Goal: Answer question/provide support: Share knowledge or assist other users

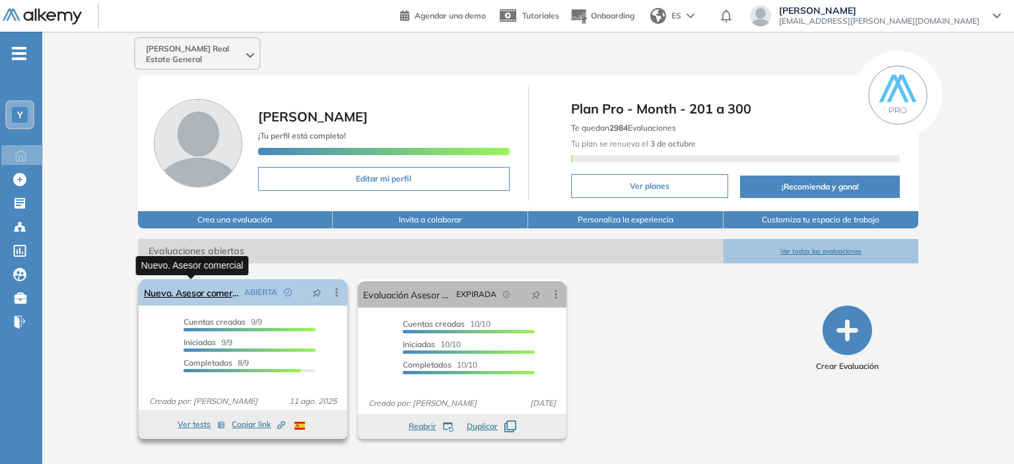
click at [215, 290] on link "Nuevo. Asesor comercial" at bounding box center [191, 292] width 95 height 26
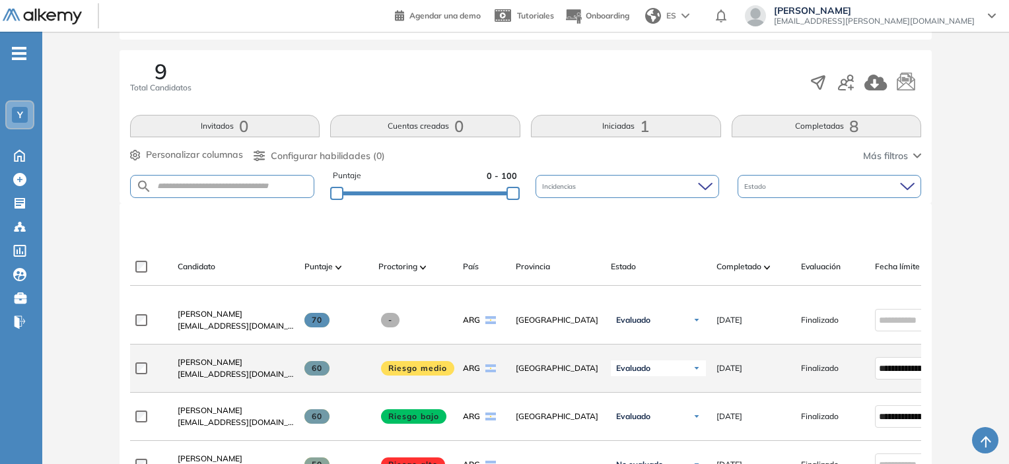
scroll to position [198, 0]
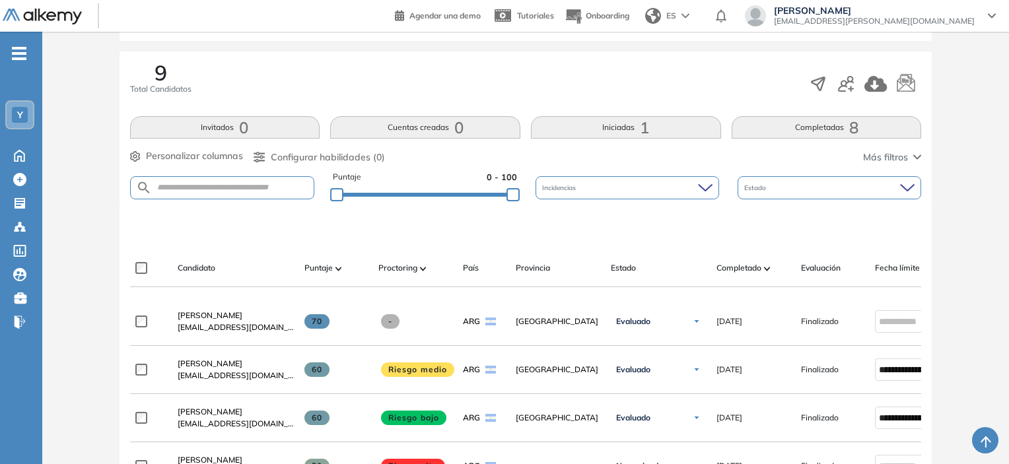
click at [805, 129] on button "Completadas 8" at bounding box center [827, 127] width 190 height 22
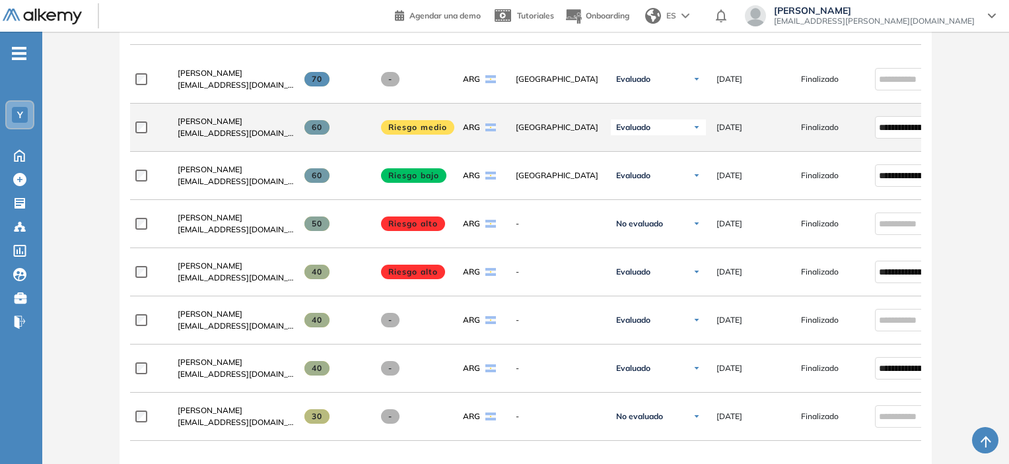
scroll to position [462, 0]
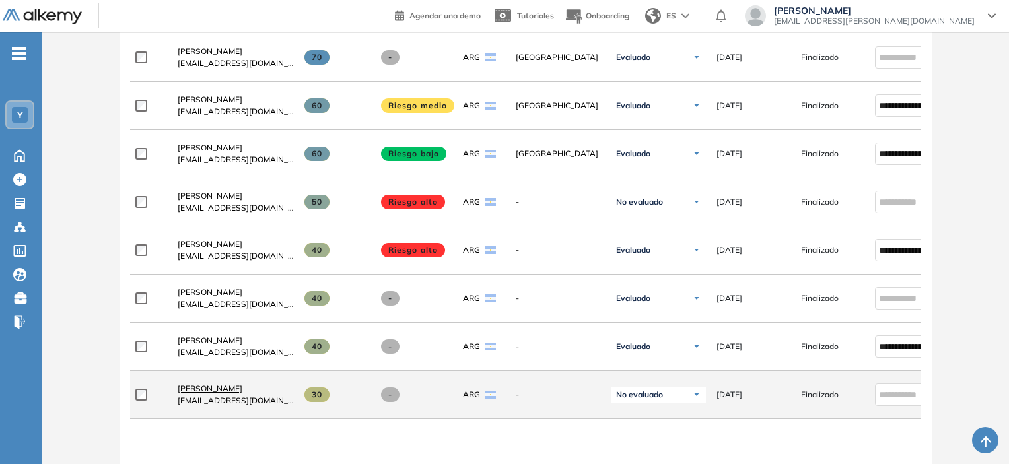
click at [203, 388] on span "[PERSON_NAME]" at bounding box center [210, 389] width 65 height 10
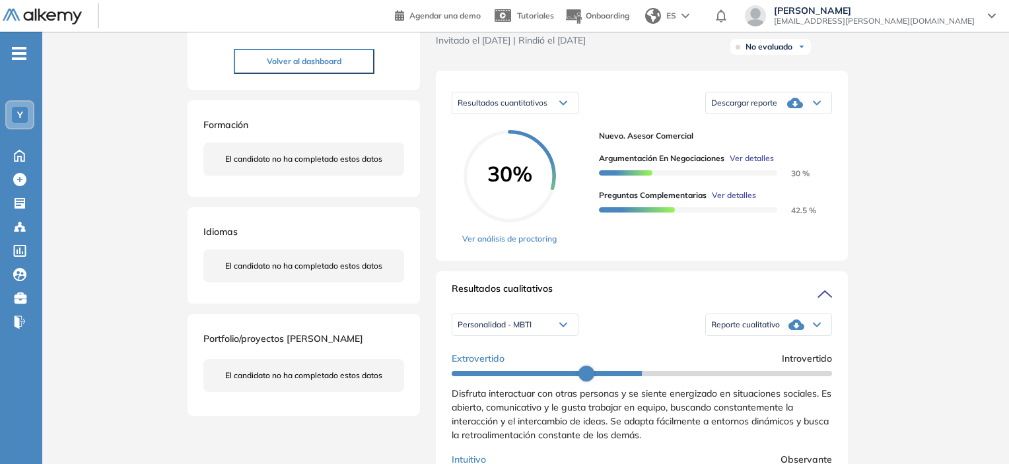
scroll to position [198, 0]
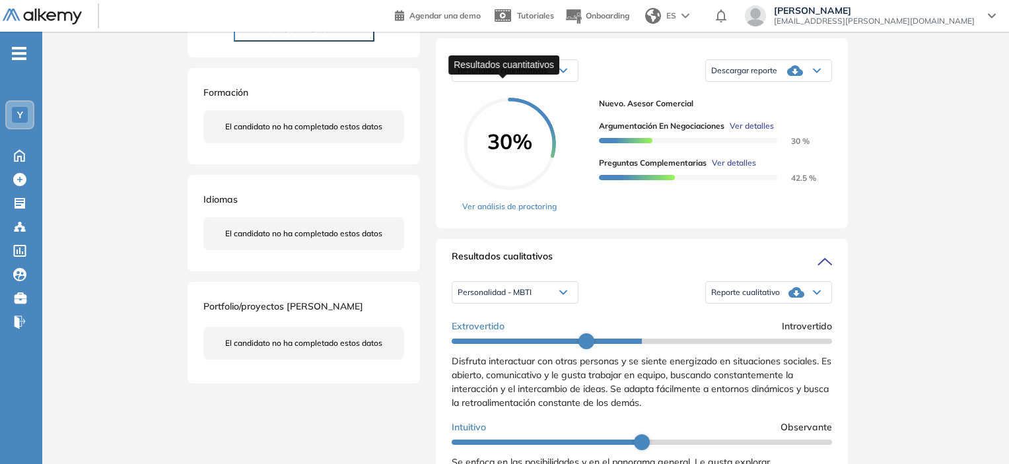
click at [528, 75] on span "Resultados cuantitativos" at bounding box center [503, 70] width 90 height 10
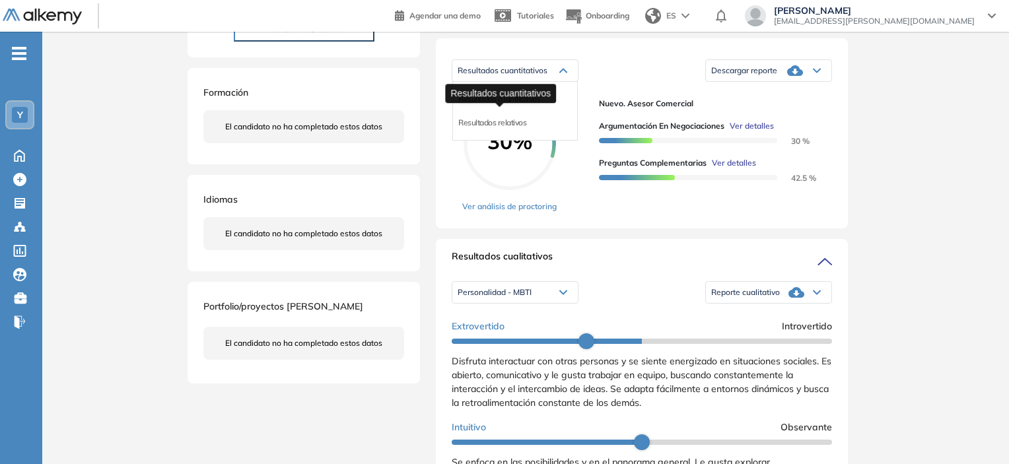
click at [512, 104] on span "Resultados cuantitativos" at bounding box center [499, 99] width 82 height 10
click at [518, 81] on div "Resultados cuantitativos" at bounding box center [514, 70] width 125 height 21
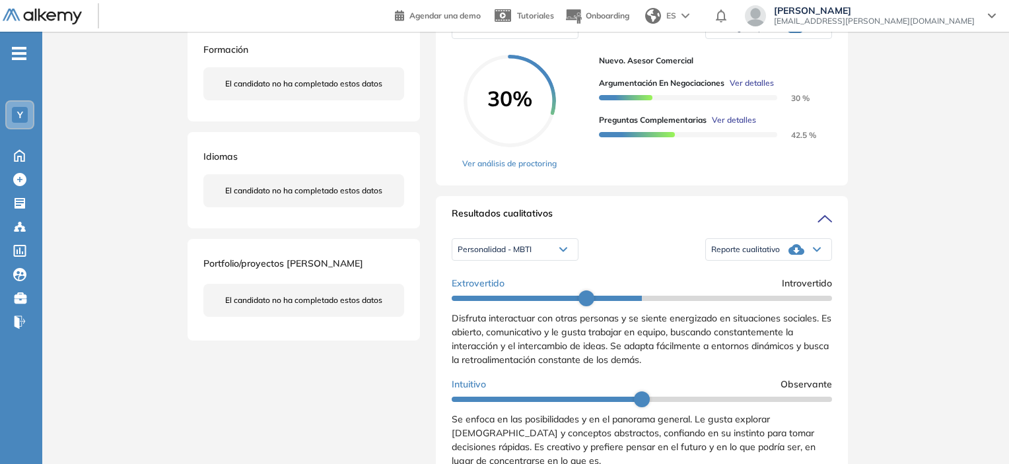
scroll to position [264, 0]
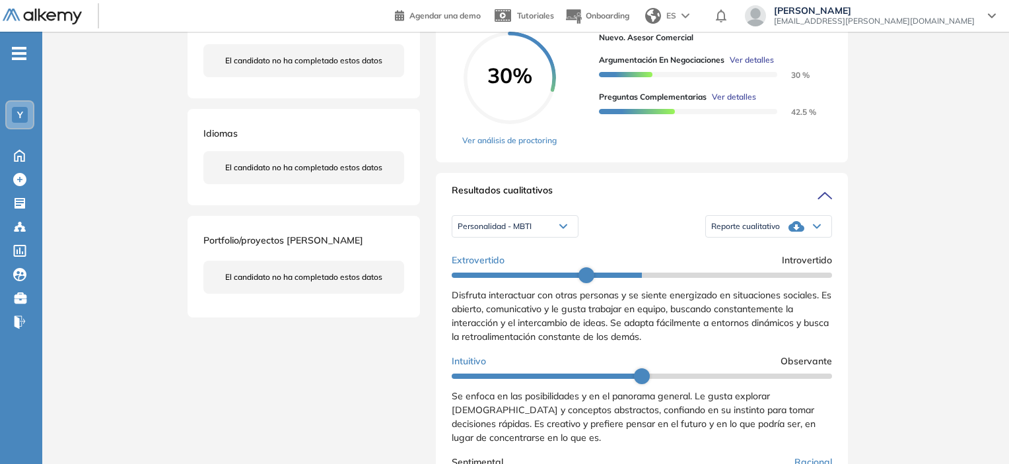
click at [549, 237] on div "Personalidad - MBTI" at bounding box center [514, 226] width 125 height 21
click at [515, 254] on li "Personalidad - MBTI" at bounding box center [492, 246] width 69 height 13
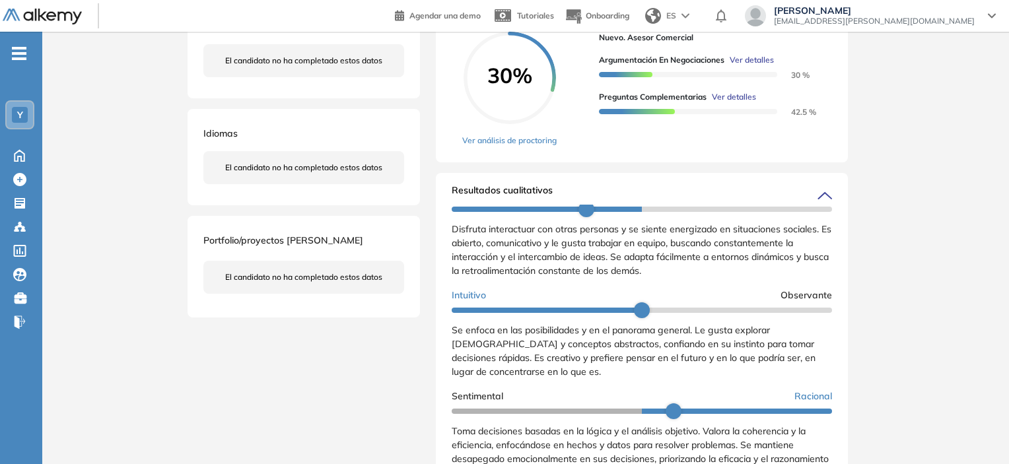
scroll to position [0, 0]
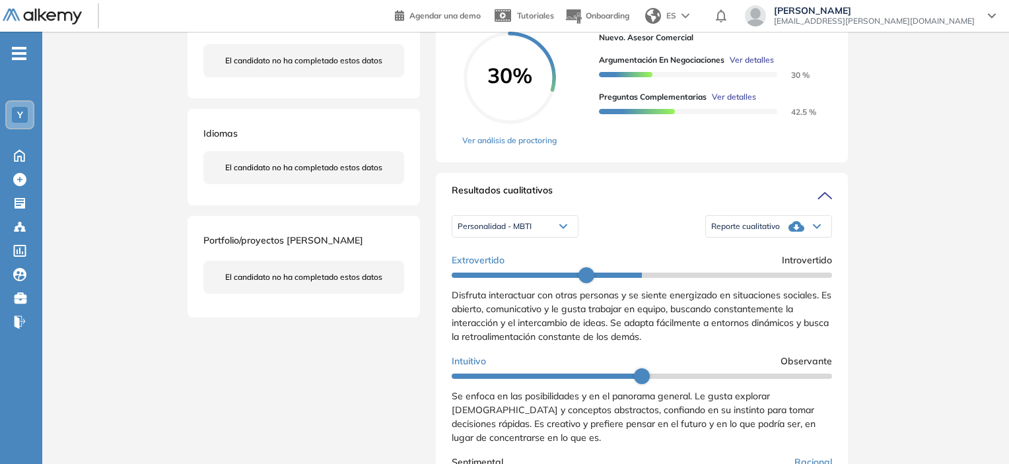
click at [738, 240] on div "Reporte cualitativo" at bounding box center [768, 226] width 125 height 26
click at [726, 254] on li "Reporte con Afinidad AI" at bounding box center [752, 246] width 81 height 13
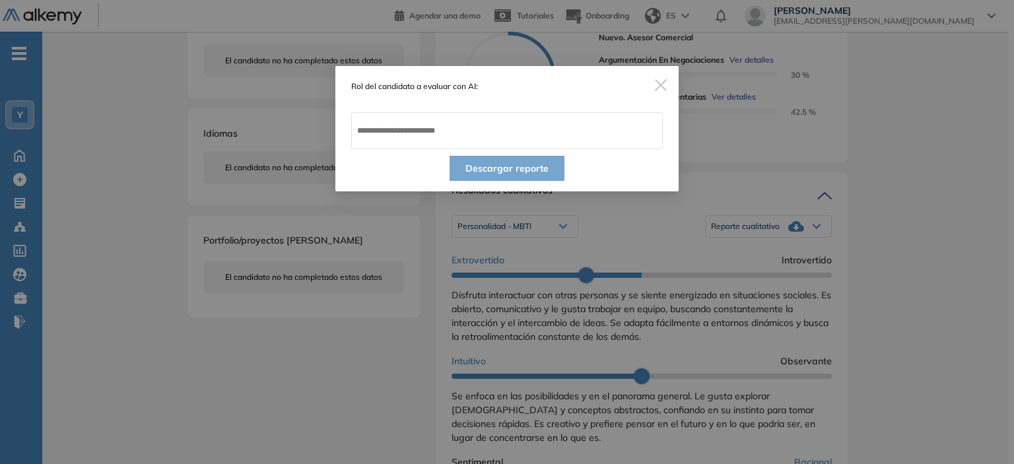
click at [656, 86] on img "Close" at bounding box center [661, 85] width 12 height 12
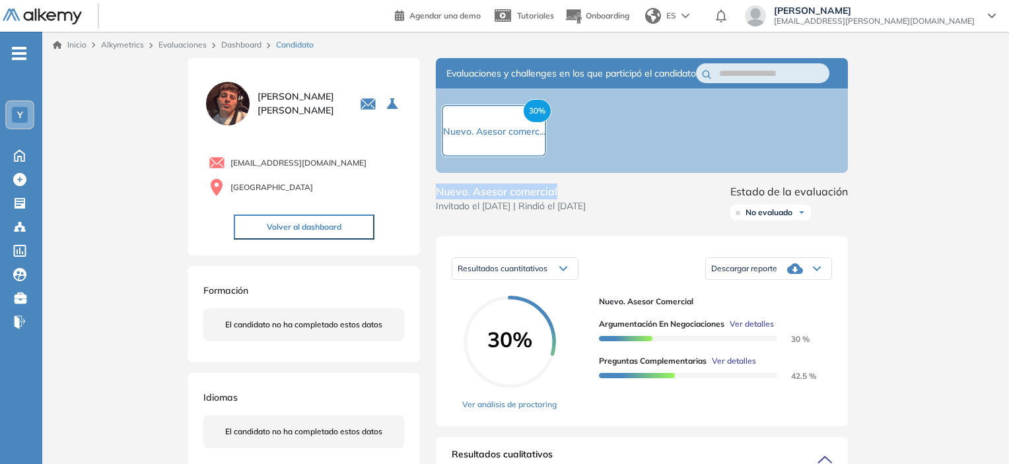
drag, startPoint x: 438, startPoint y: 204, endPoint x: 560, endPoint y: 203, distance: 122.2
click at [560, 199] on span "Nuevo. Asesor comercial" at bounding box center [511, 192] width 150 height 16
copy span "Nuevo. Asesor comercial"
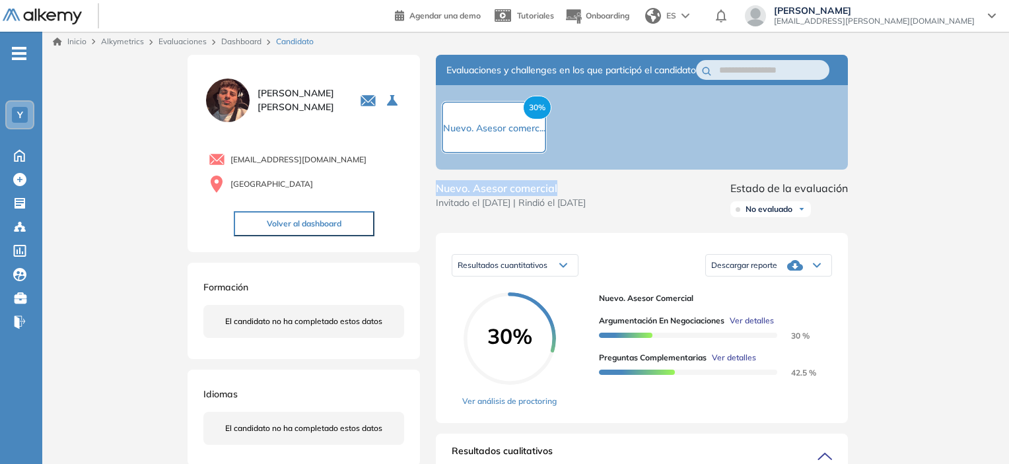
scroll to position [264, 0]
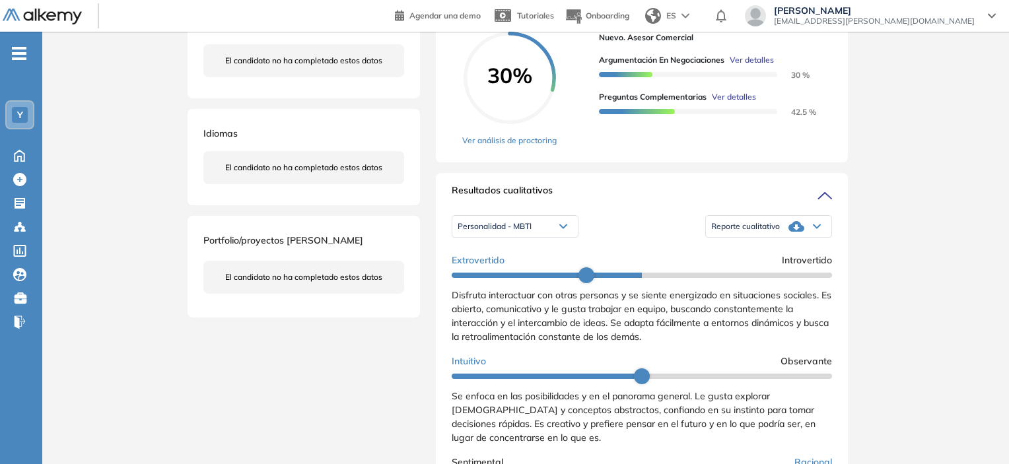
click at [751, 232] on span "Reporte cualitativo" at bounding box center [745, 226] width 69 height 11
click at [729, 254] on li "Reporte con Afinidad AI" at bounding box center [752, 246] width 81 height 13
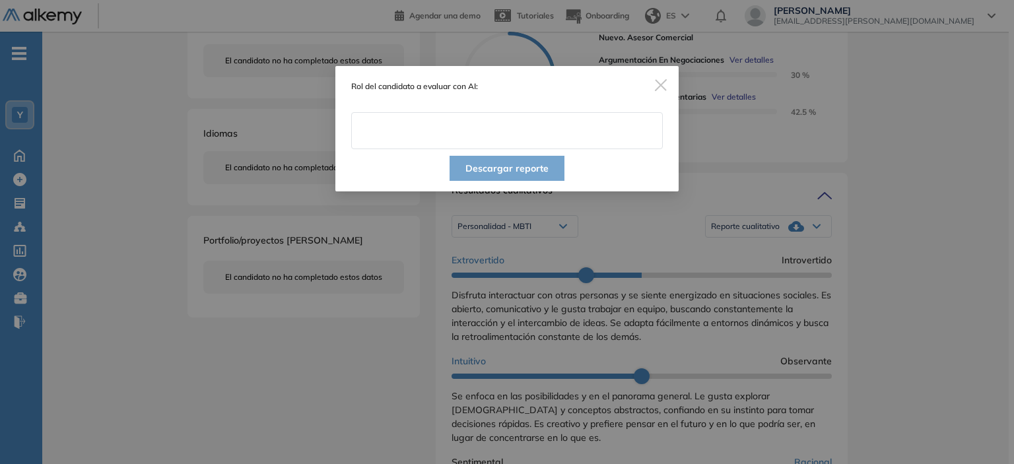
click at [534, 137] on input "text" at bounding box center [507, 130] width 312 height 37
paste input "**********"
type input "**********"
click at [523, 168] on button "Descargar reporte" at bounding box center [507, 168] width 115 height 25
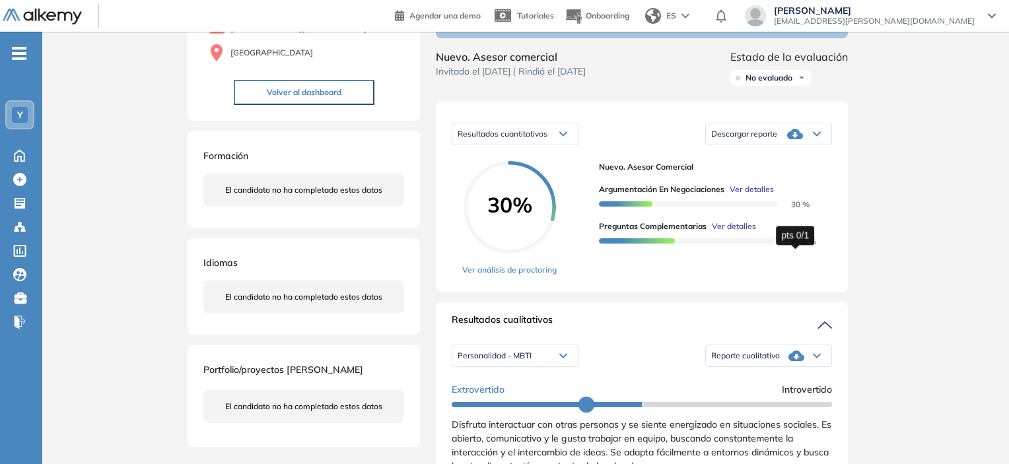
scroll to position [132, 0]
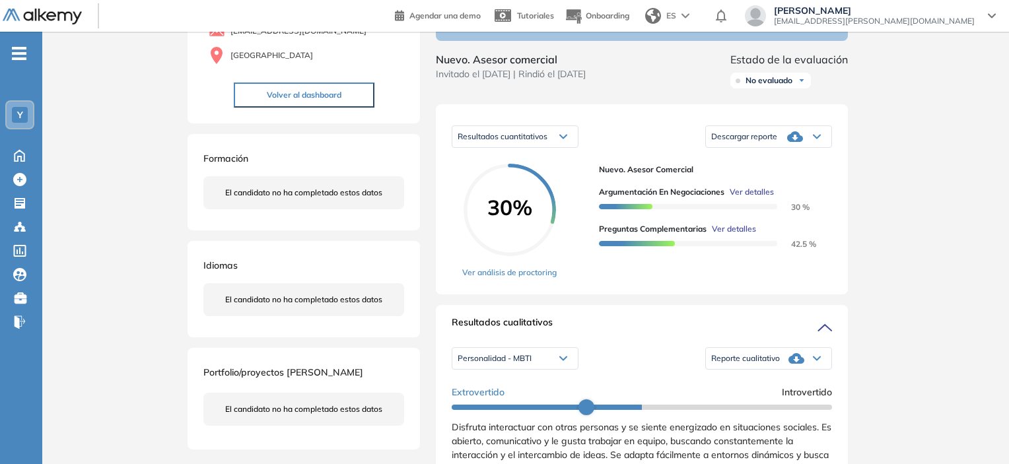
click at [793, 142] on icon at bounding box center [795, 136] width 16 height 11
click at [766, 188] on li "Descargar informe resumido" at bounding box center [761, 180] width 98 height 13
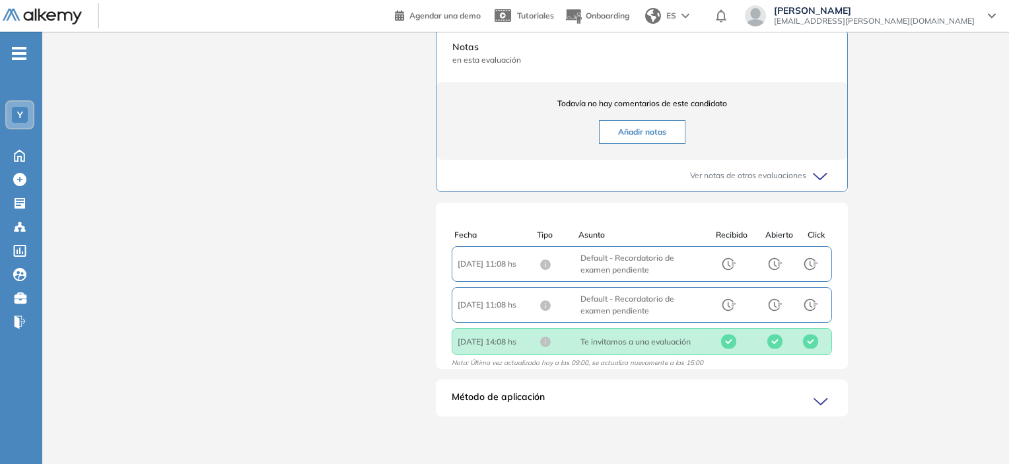
scroll to position [3, 0]
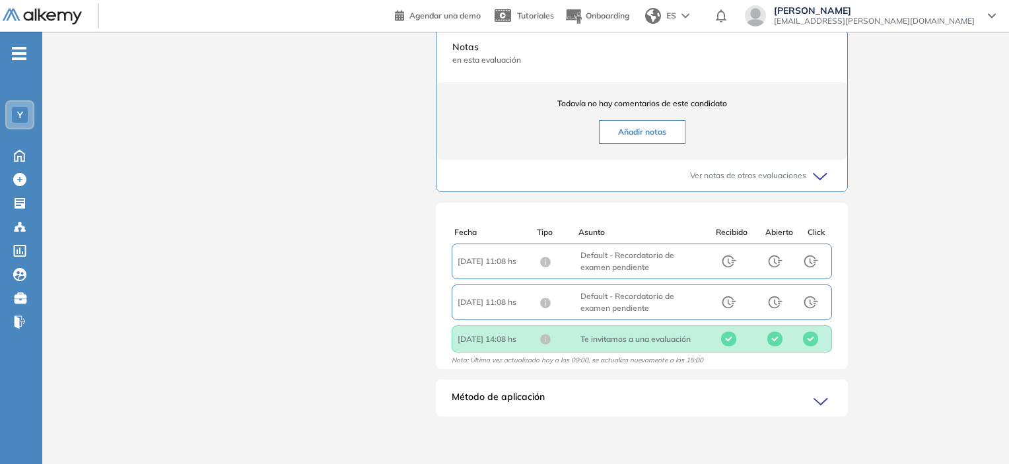
click at [550, 390] on div "Método de aplicación" at bounding box center [642, 403] width 412 height 26
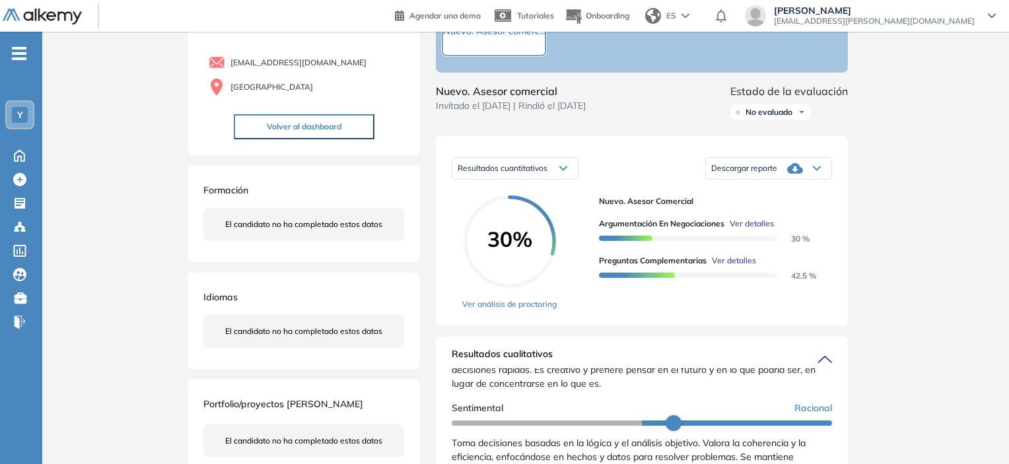
scroll to position [0, 0]
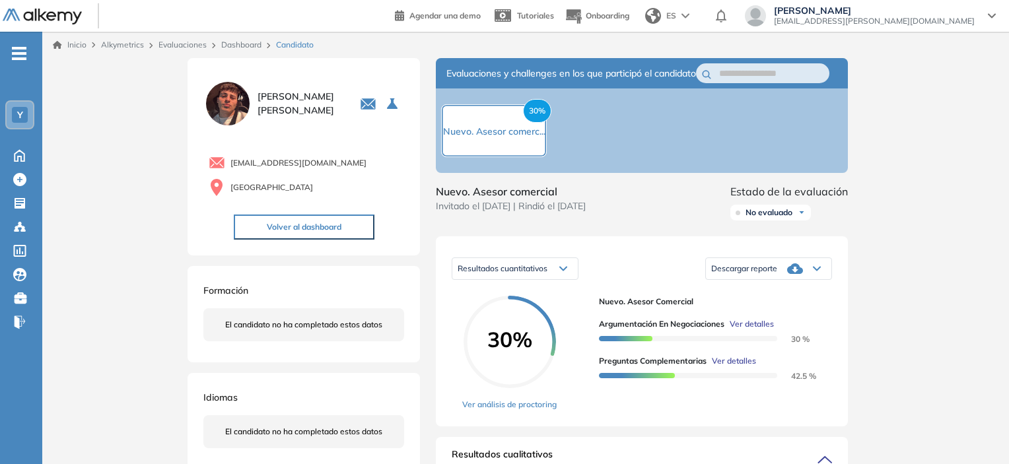
click at [539, 279] on div "Resultados cuantitativos" at bounding box center [514, 268] width 125 height 21
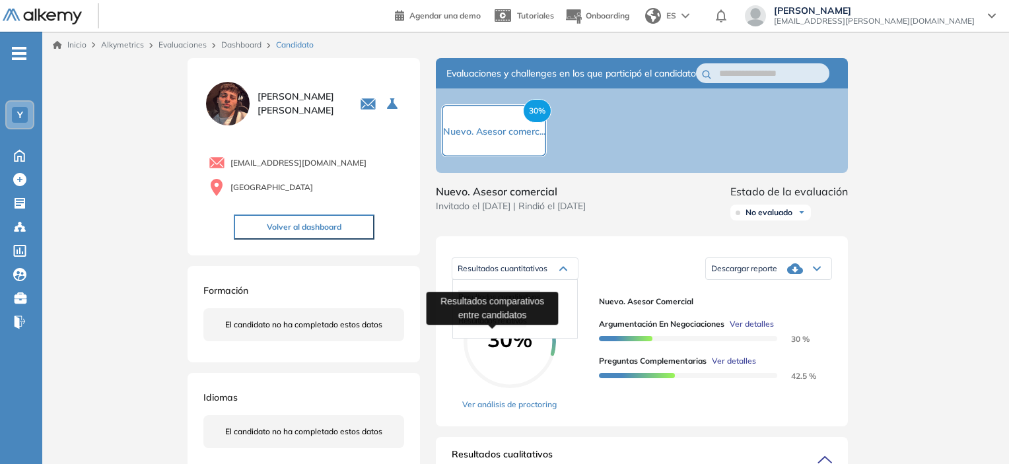
click at [512, 326] on span "Resultados relativos" at bounding box center [492, 321] width 68 height 10
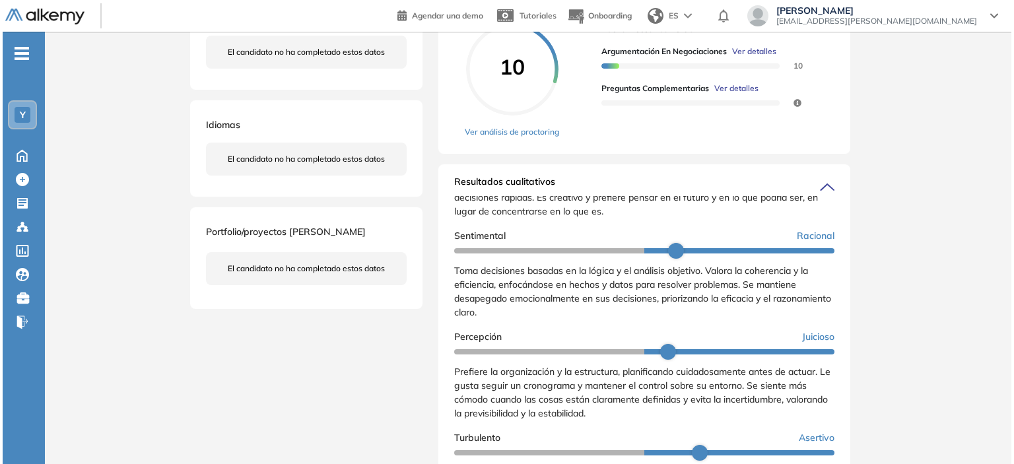
scroll to position [141, 0]
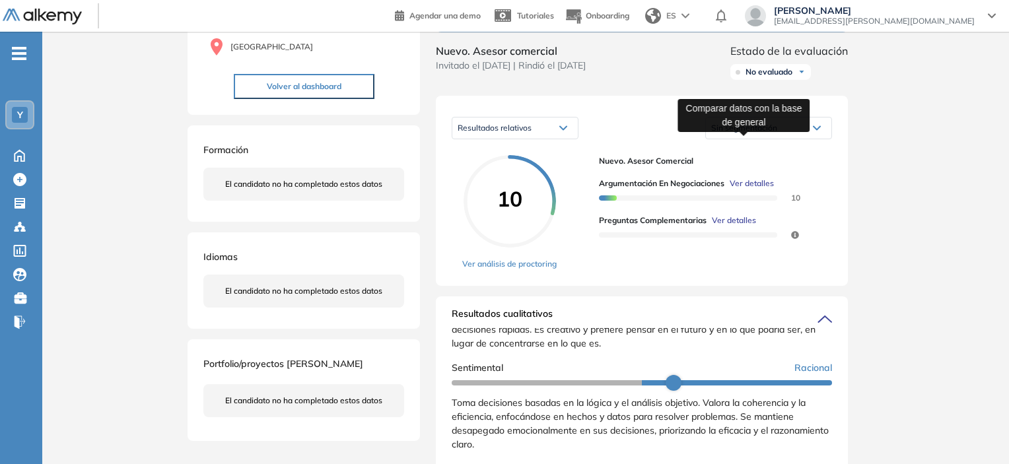
click at [746, 133] on span "Sin segmentación" at bounding box center [744, 128] width 66 height 10
click at [750, 189] on span "Ver detalles" at bounding box center [752, 184] width 44 height 12
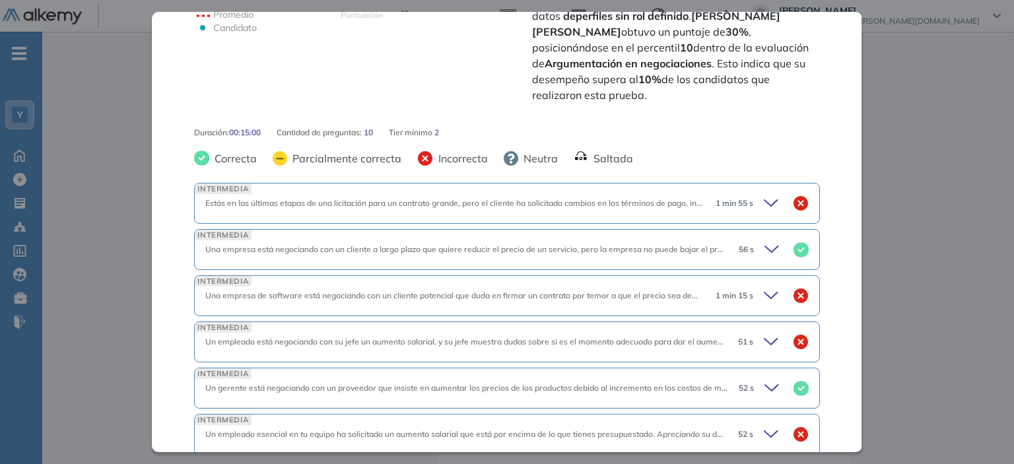
scroll to position [462, 0]
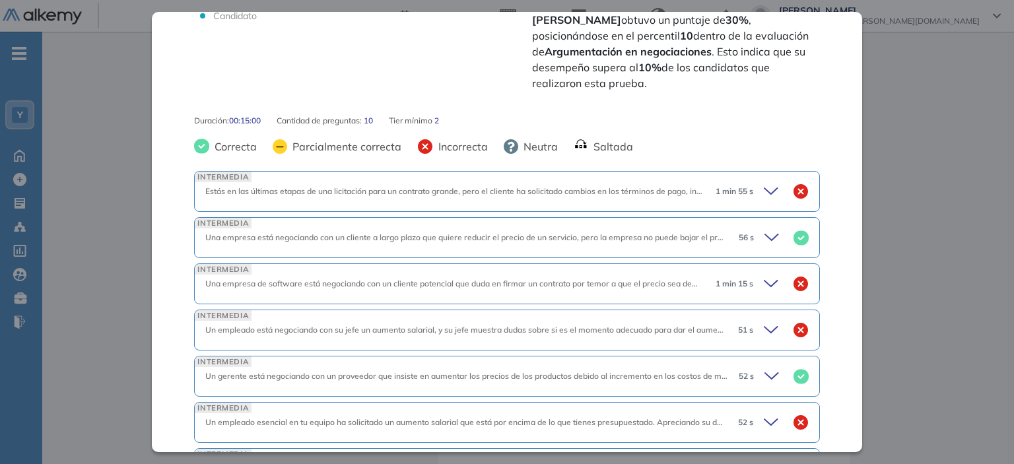
click at [765, 188] on icon at bounding box center [771, 191] width 13 height 6
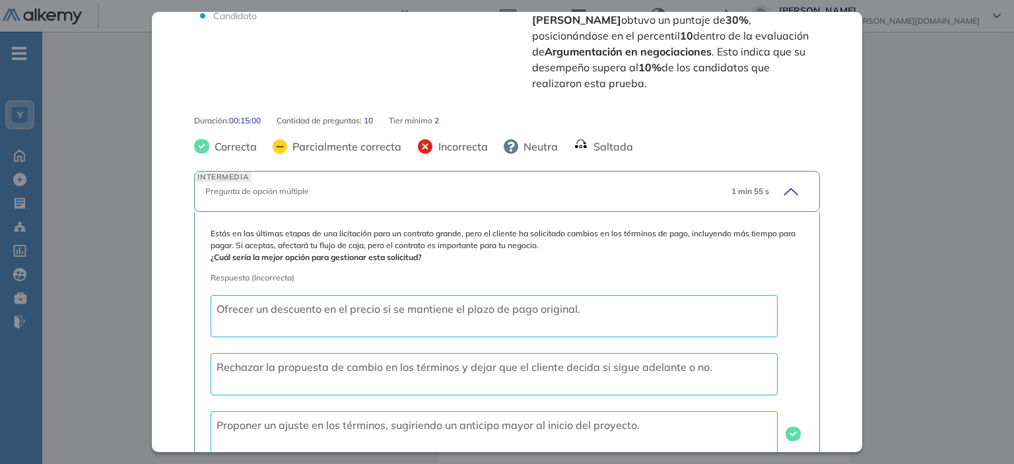
click at [782, 182] on icon at bounding box center [789, 191] width 18 height 18
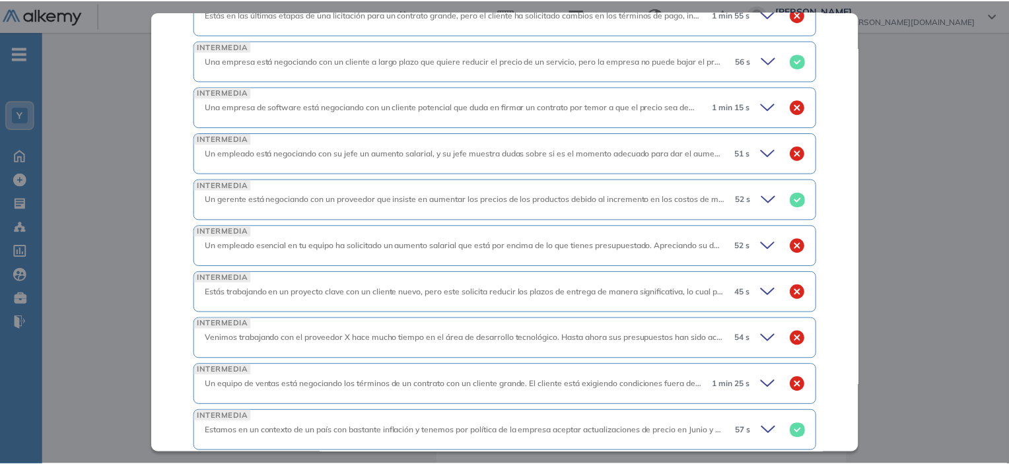
scroll to position [673, 0]
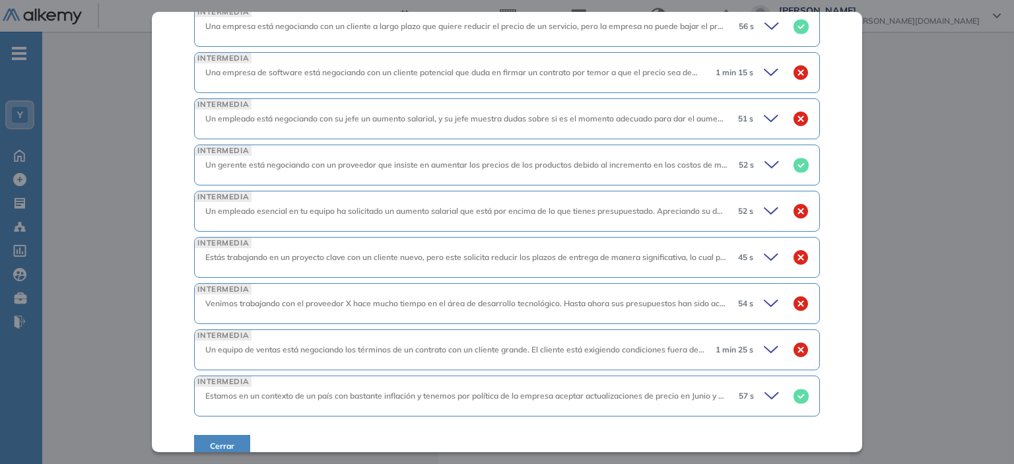
click at [215, 435] on button "Cerrar" at bounding box center [222, 446] width 56 height 22
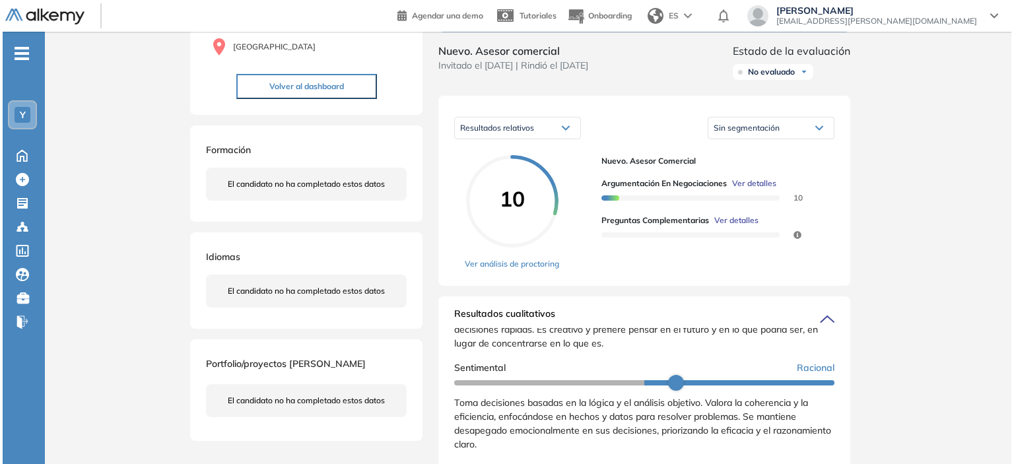
scroll to position [151, 0]
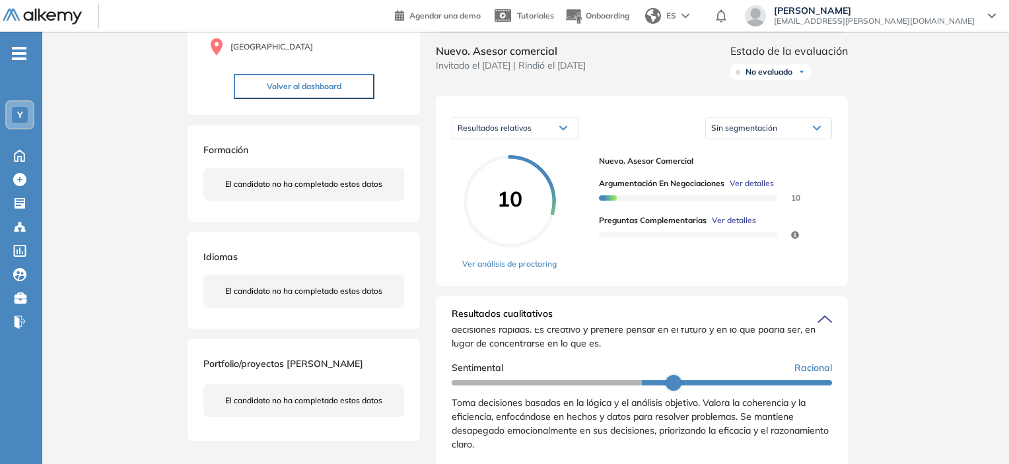
click at [732, 226] on span "Ver detalles" at bounding box center [734, 221] width 44 height 12
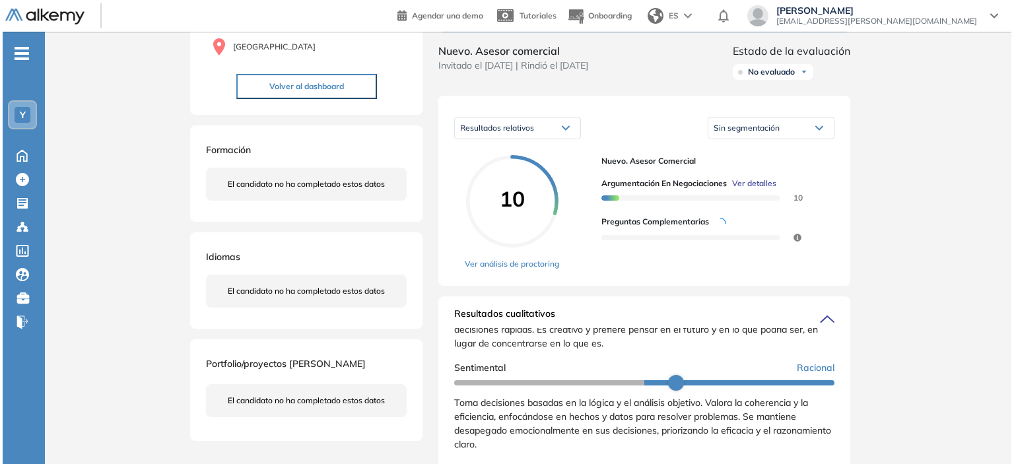
scroll to position [0, 0]
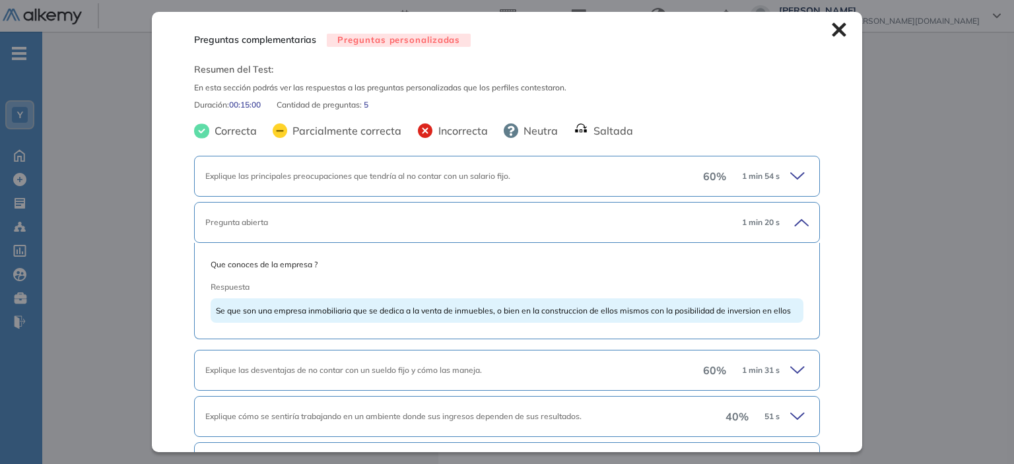
click at [790, 174] on icon at bounding box center [799, 176] width 18 height 18
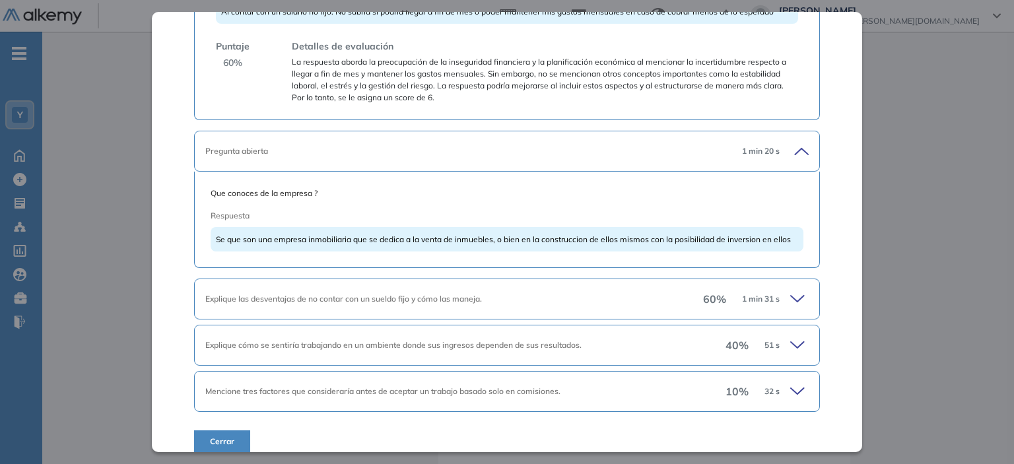
scroll to position [372, 0]
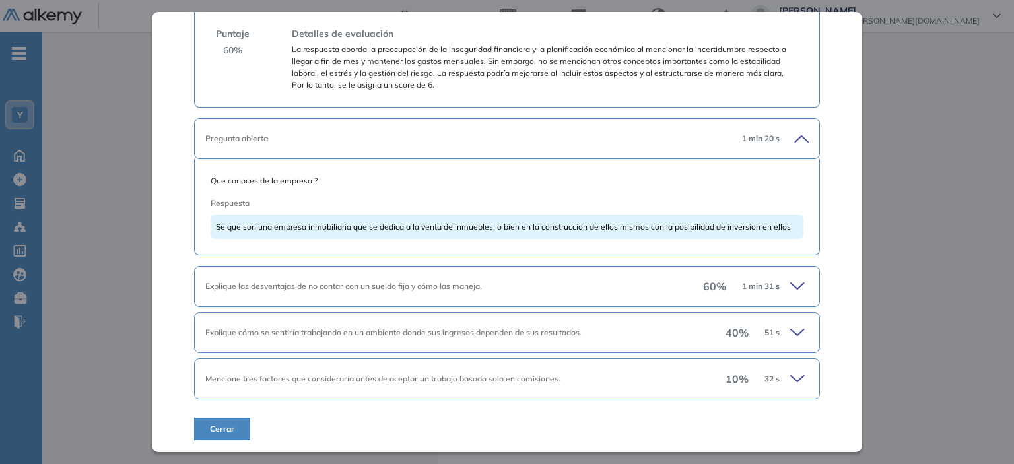
click at [790, 288] on icon at bounding box center [799, 286] width 18 height 18
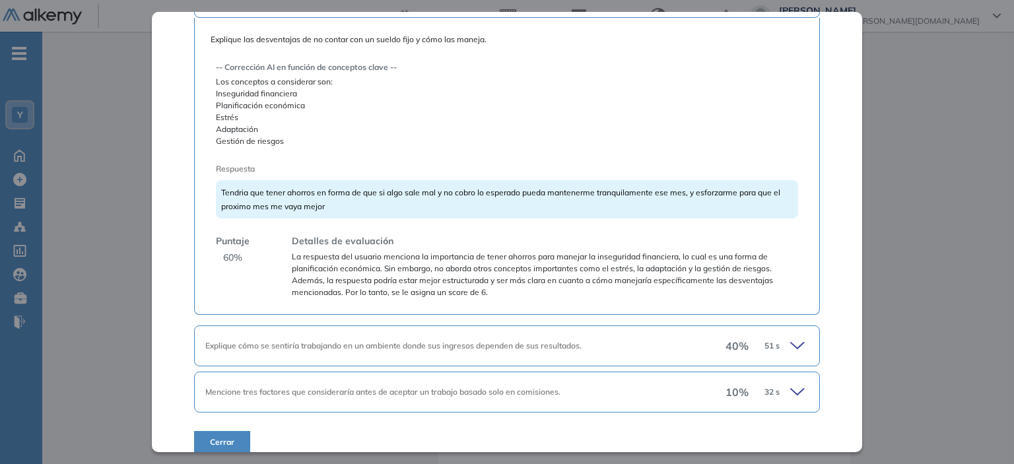
scroll to position [675, 0]
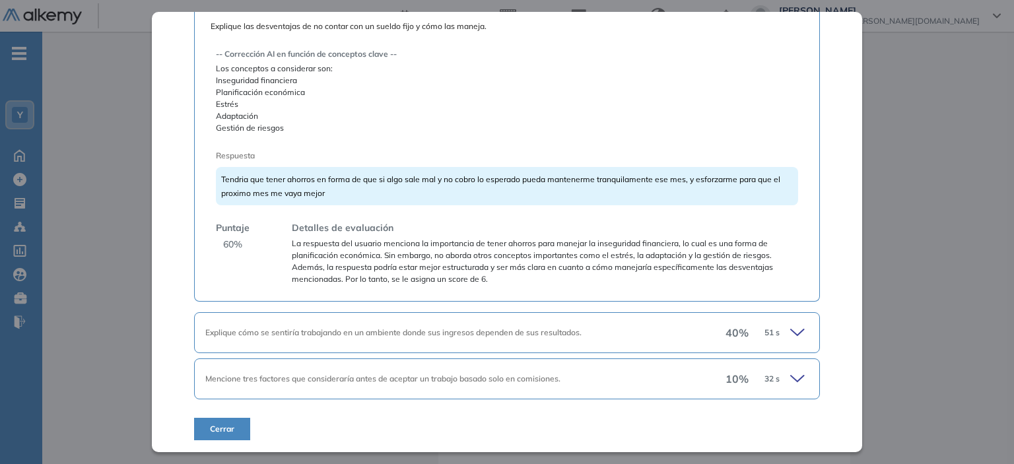
click at [790, 327] on icon at bounding box center [799, 333] width 18 height 18
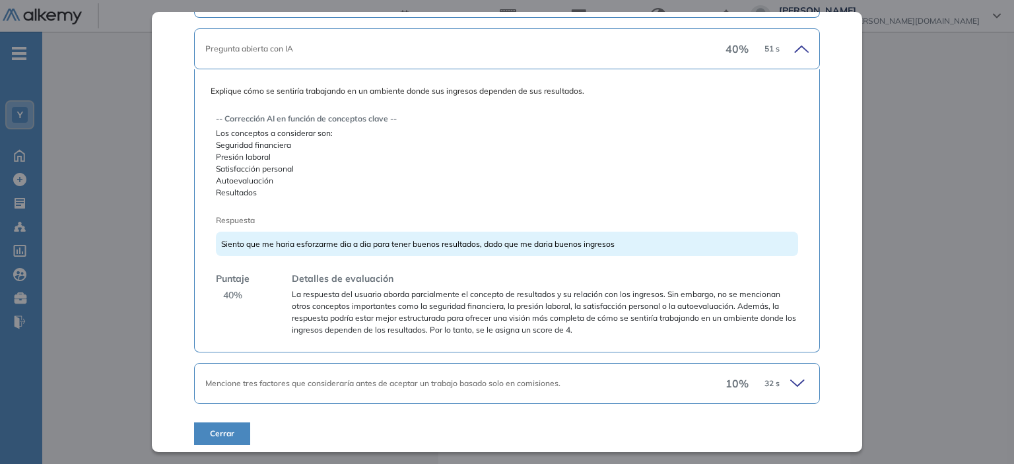
scroll to position [963, 0]
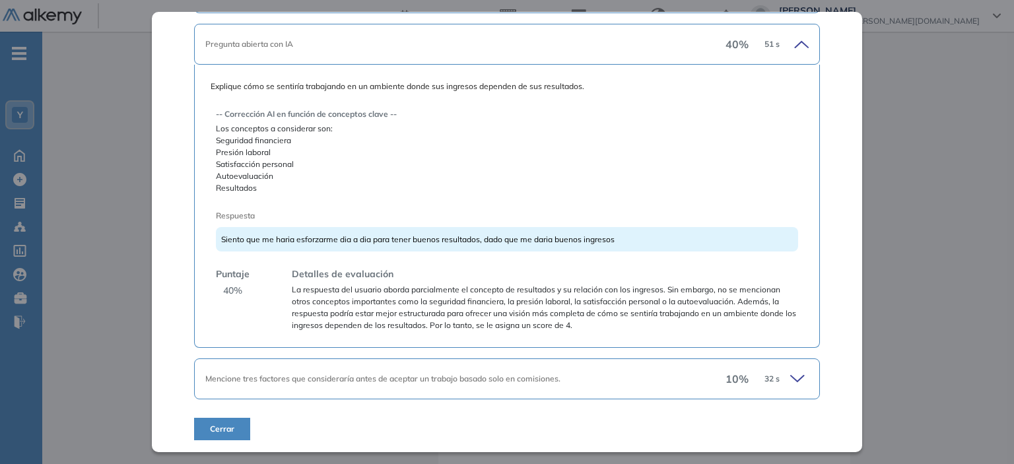
click at [792, 377] on icon at bounding box center [799, 379] width 18 height 18
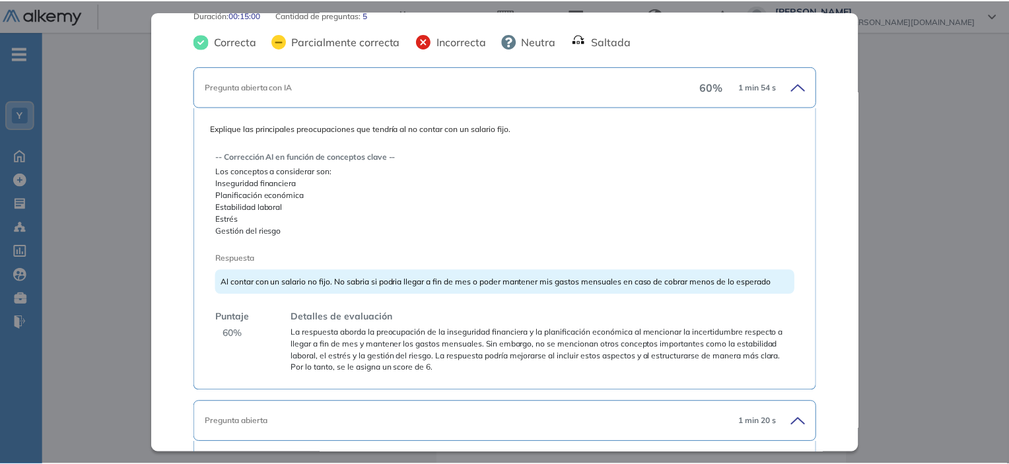
scroll to position [0, 0]
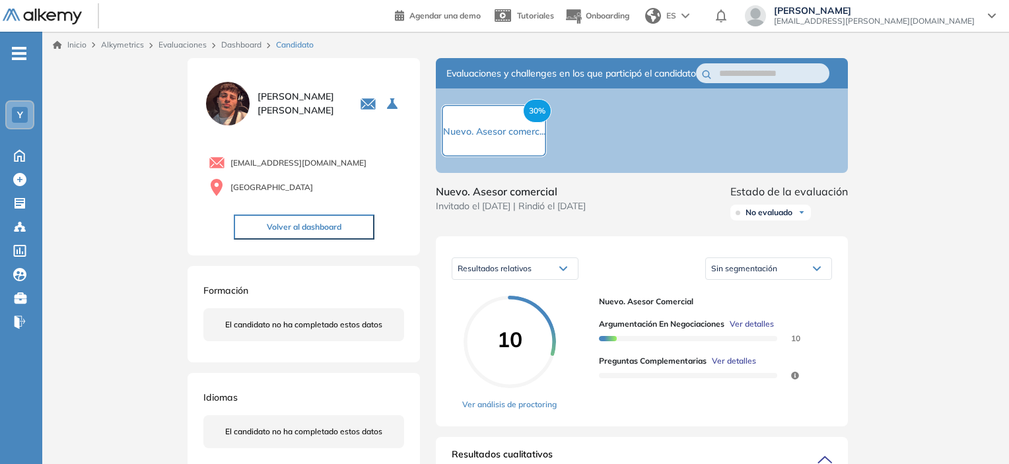
click at [758, 218] on span "No evaluado" at bounding box center [768, 212] width 47 height 11
click at [763, 269] on li "Evaluado" at bounding box center [761, 262] width 31 height 13
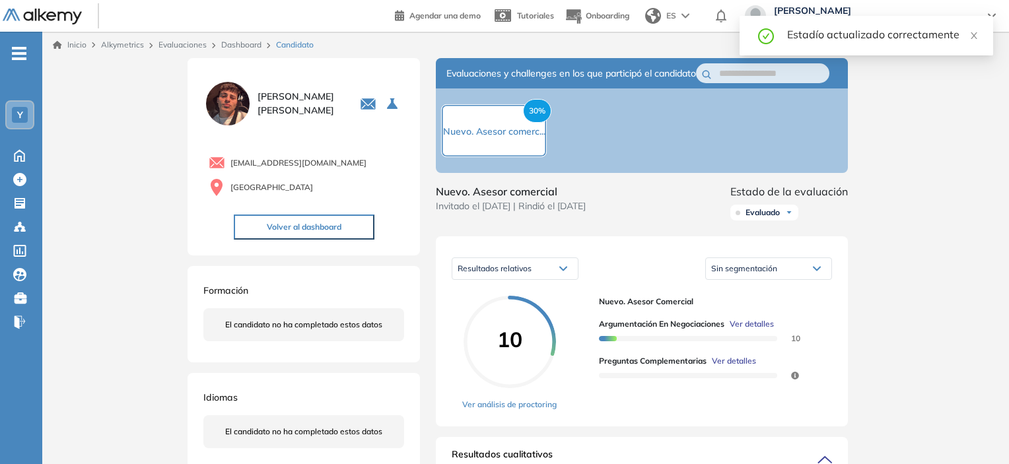
click at [977, 41] on div "Estadío actualizado correctamente" at bounding box center [867, 36] width 254 height 40
click at [975, 38] on icon "close" at bounding box center [974, 35] width 7 height 7
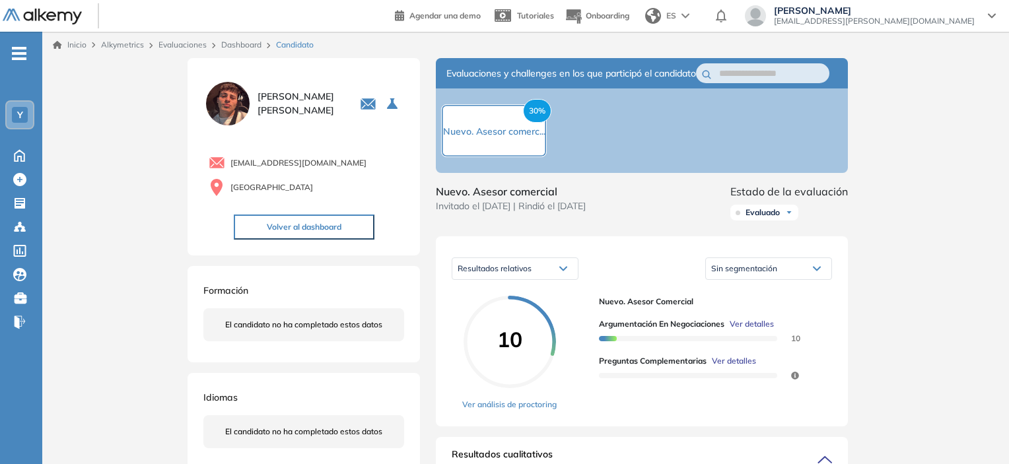
click at [80, 48] on link "Inicio" at bounding box center [70, 45] width 34 height 12
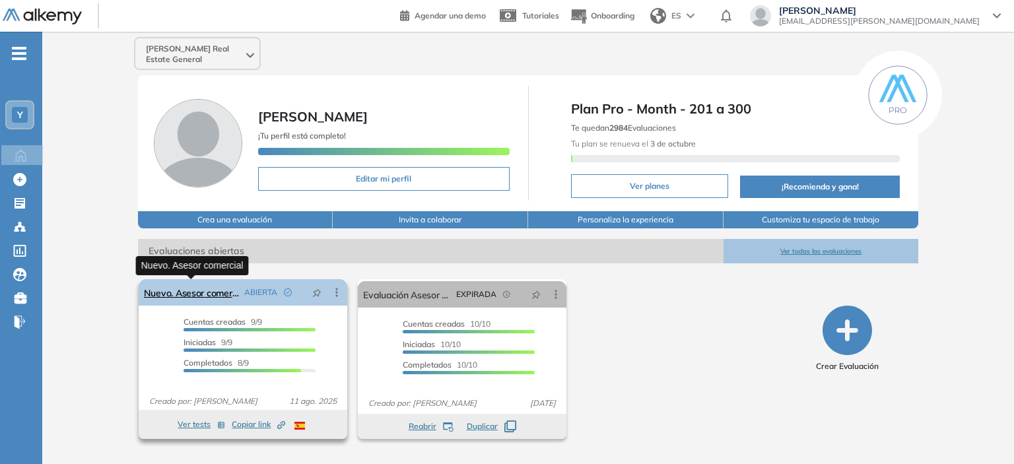
click at [205, 292] on link "Nuevo. Asesor comercial" at bounding box center [191, 292] width 95 height 26
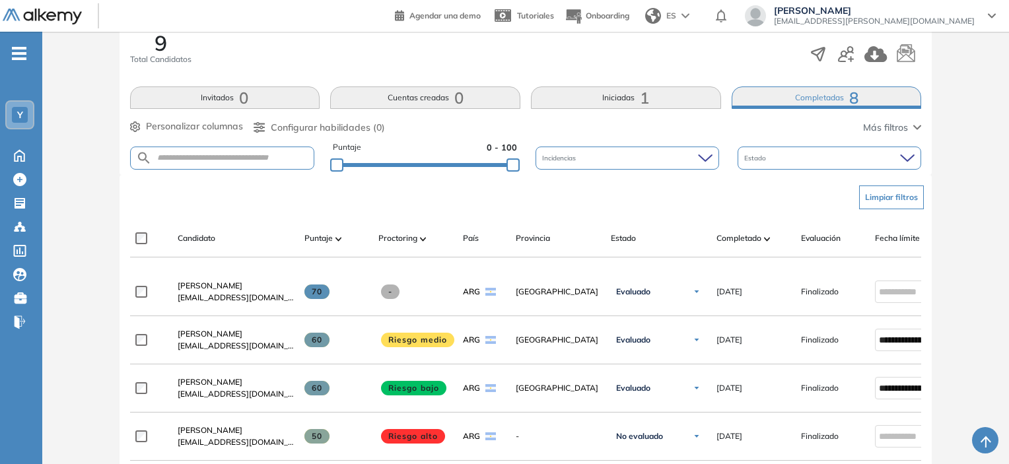
click at [668, 94] on button "Iniciadas 1" at bounding box center [626, 97] width 190 height 22
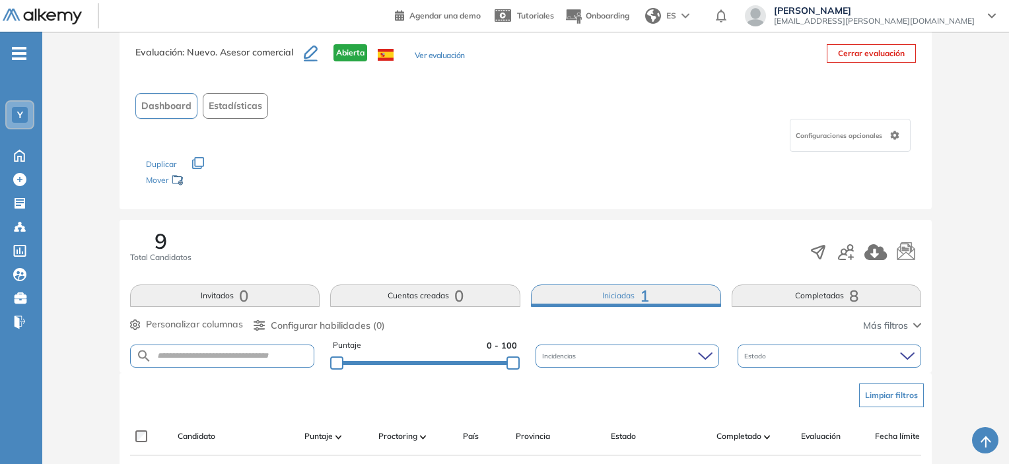
scroll to position [228, 0]
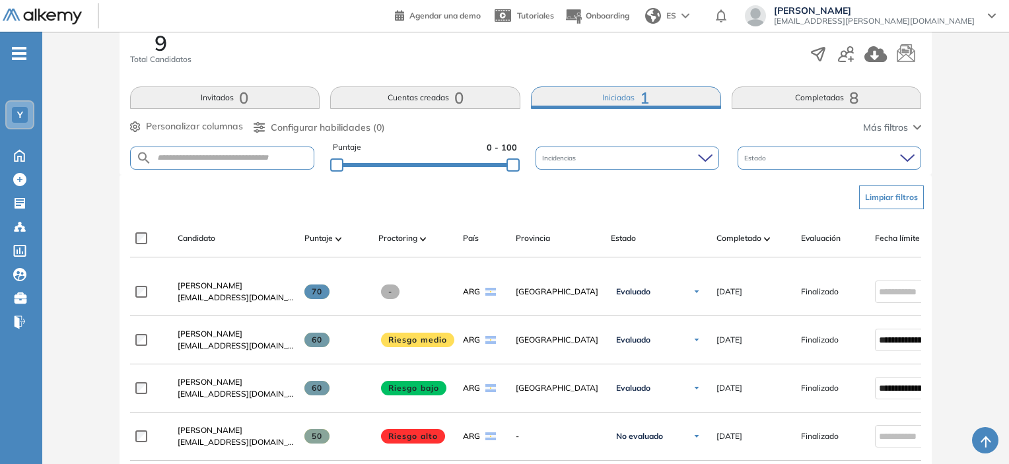
click at [609, 87] on button "Iniciadas 1" at bounding box center [626, 97] width 190 height 22
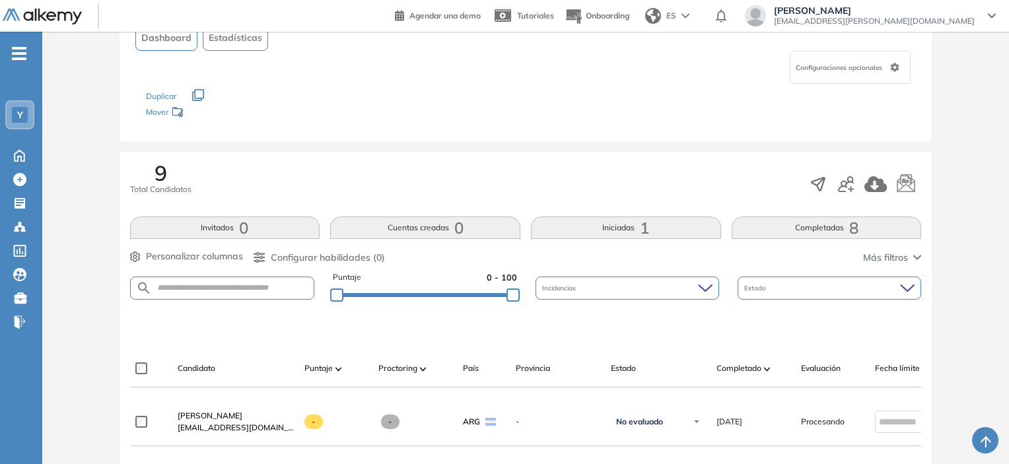
scroll to position [96, 0]
click at [23, 50] on span "-" at bounding box center [19, 52] width 15 height 11
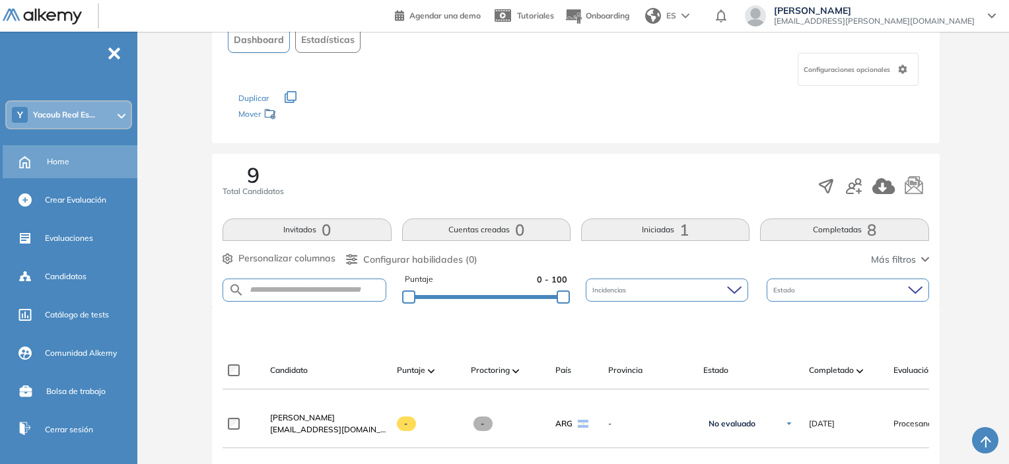
click at [56, 168] on div "Home" at bounding box center [91, 162] width 88 height 22
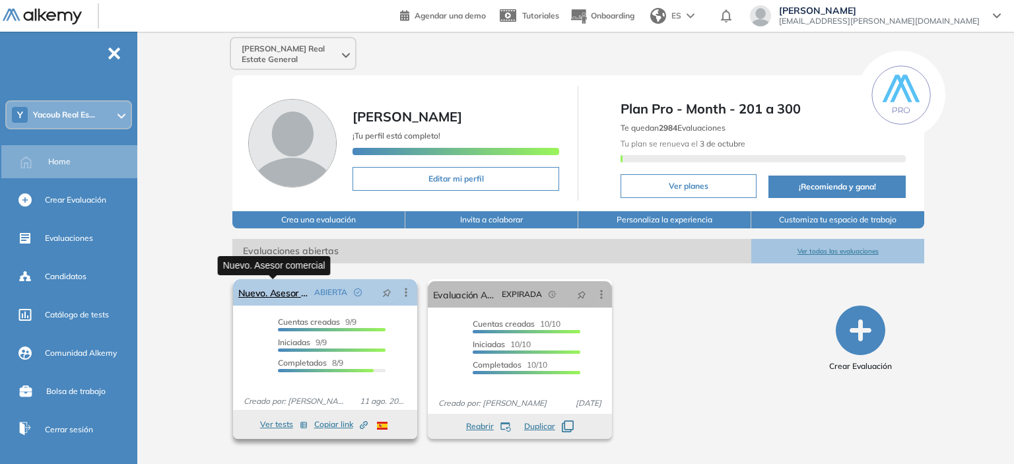
click at [304, 287] on link "Nuevo. Asesor comercial" at bounding box center [273, 292] width 71 height 26
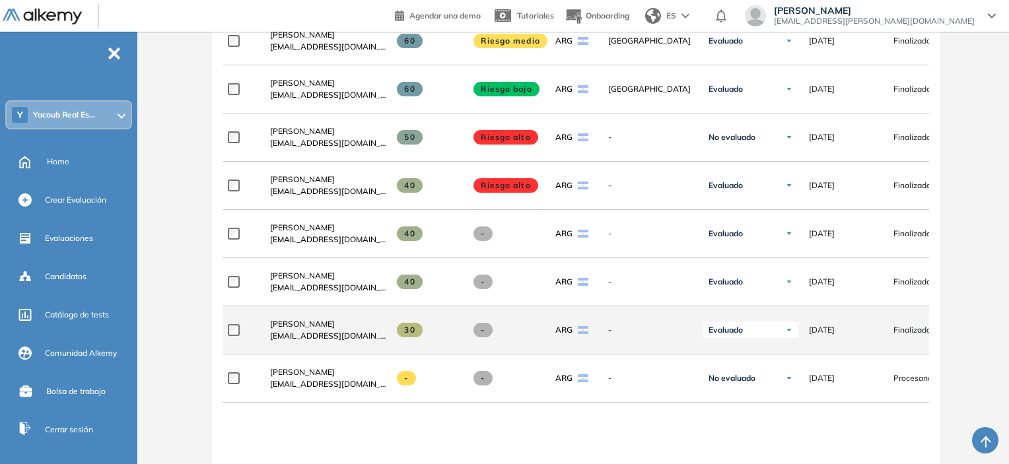
scroll to position [528, 0]
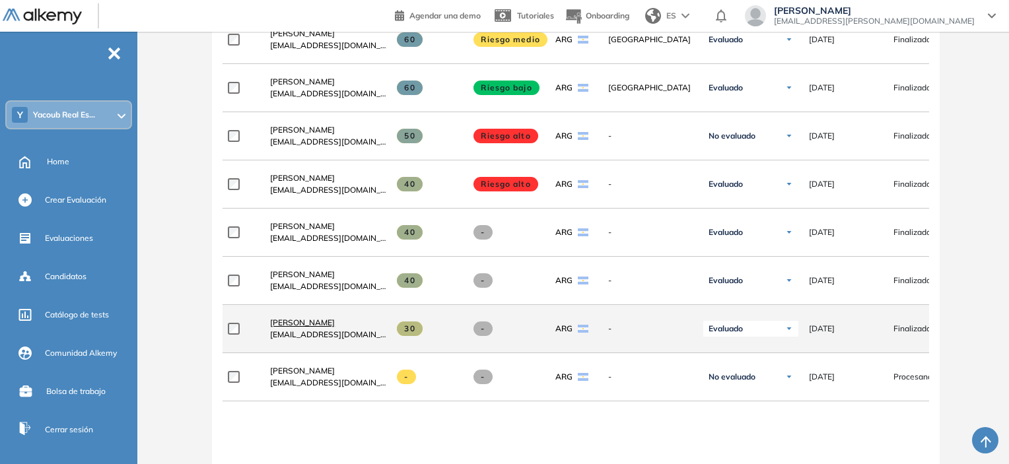
click at [275, 326] on span "[PERSON_NAME]" at bounding box center [302, 323] width 65 height 10
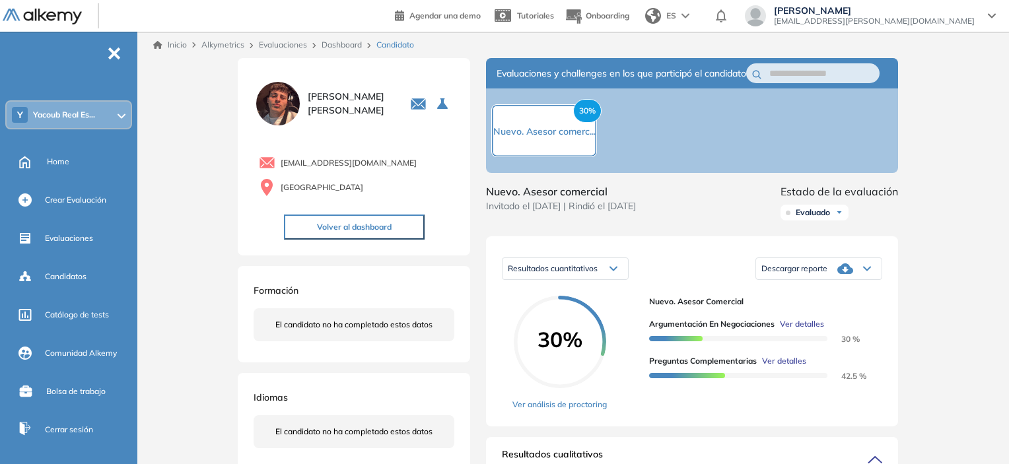
click at [619, 279] on div "Resultados cuantitativos" at bounding box center [564, 268] width 125 height 21
click at [564, 273] on span "Resultados cuantitativos" at bounding box center [553, 268] width 90 height 10
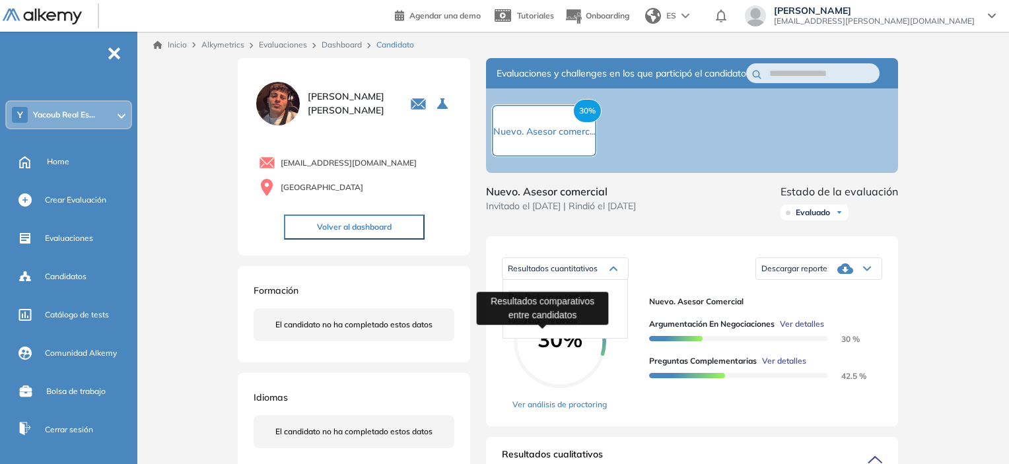
click at [534, 326] on span "Resultados relativos" at bounding box center [542, 321] width 68 height 10
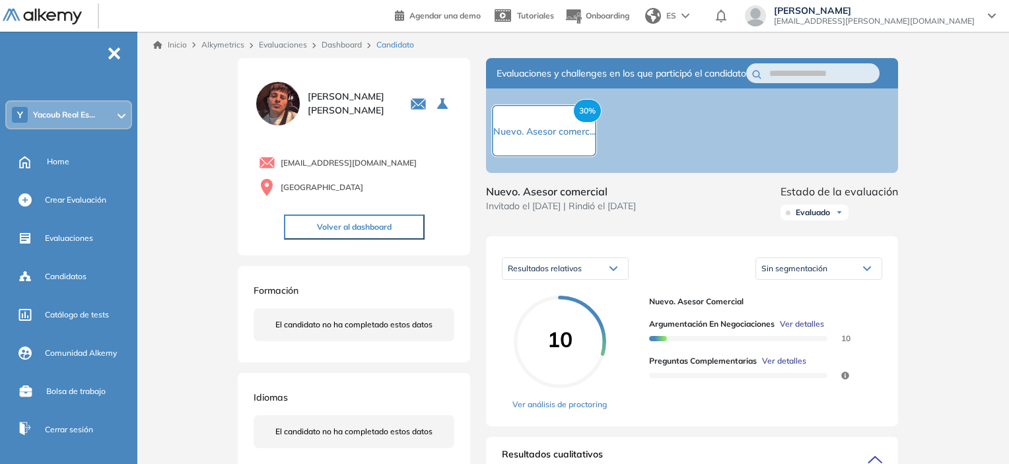
click at [776, 367] on span "Ver detalles" at bounding box center [784, 361] width 44 height 12
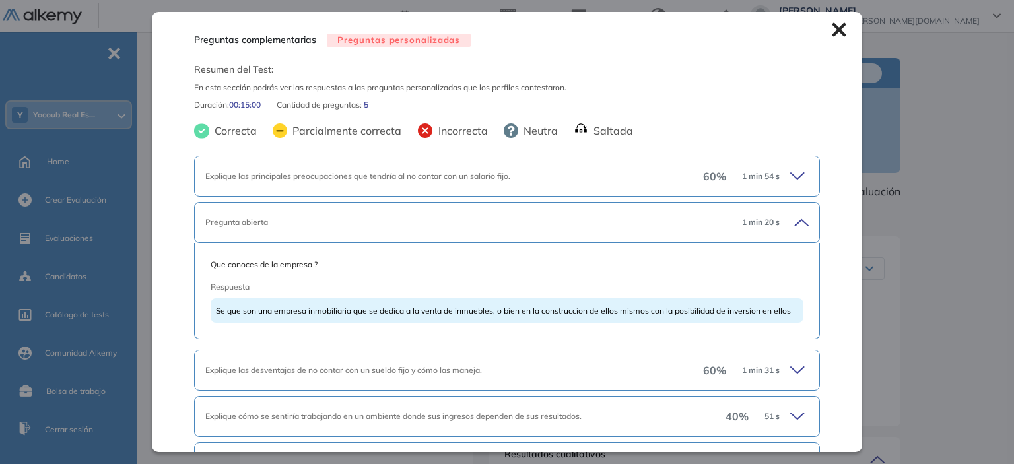
drag, startPoint x: 724, startPoint y: 308, endPoint x: 568, endPoint y: 269, distance: 160.6
click at [568, 269] on span "Que conoces de la empresa ?" at bounding box center [507, 265] width 592 height 12
click at [776, 174] on div "60 % 1 min 54 s" at bounding box center [756, 176] width 106 height 18
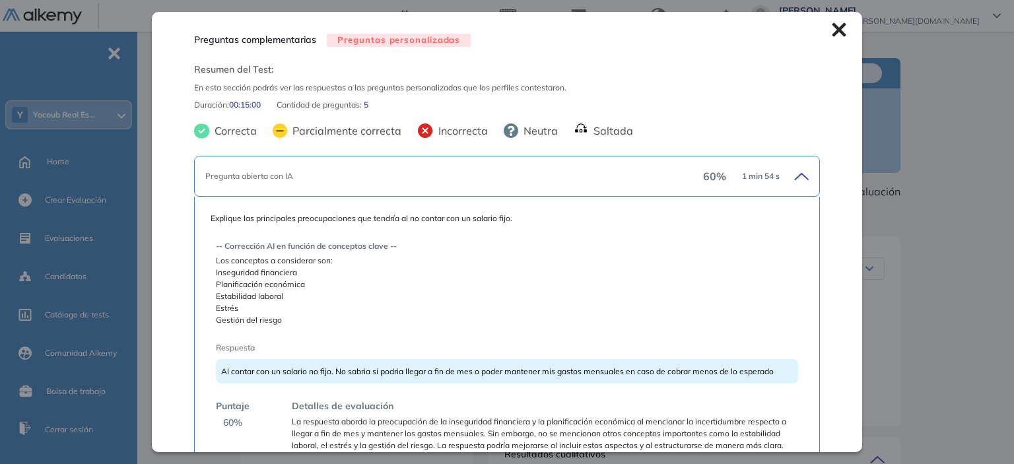
scroll to position [66, 0]
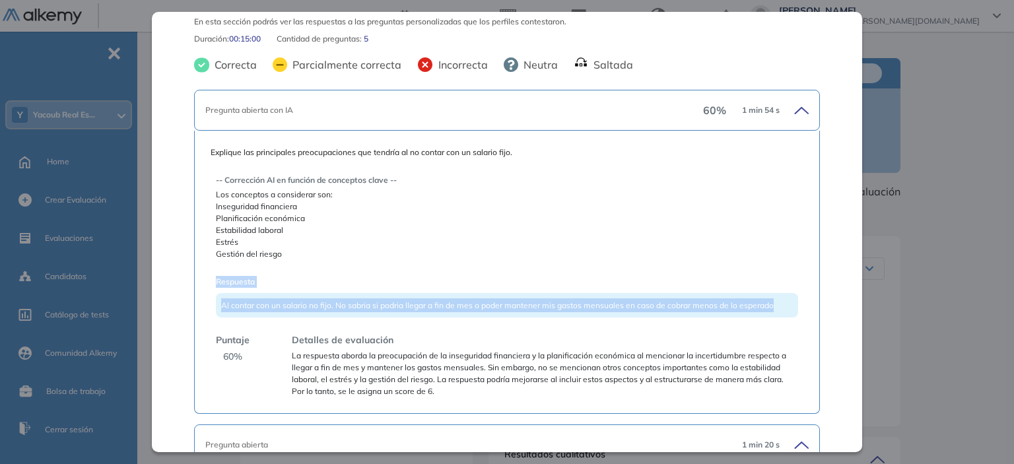
drag, startPoint x: 771, startPoint y: 306, endPoint x: 205, endPoint y: 280, distance: 566.4
click at [205, 279] on div "Explique las principales preocupaciones que tendría al no contar con un salario…" at bounding box center [506, 272] width 625 height 283
copy div "Respuesta Al contar con un salario no fijo. No sabria si podria llegar a fin de…"
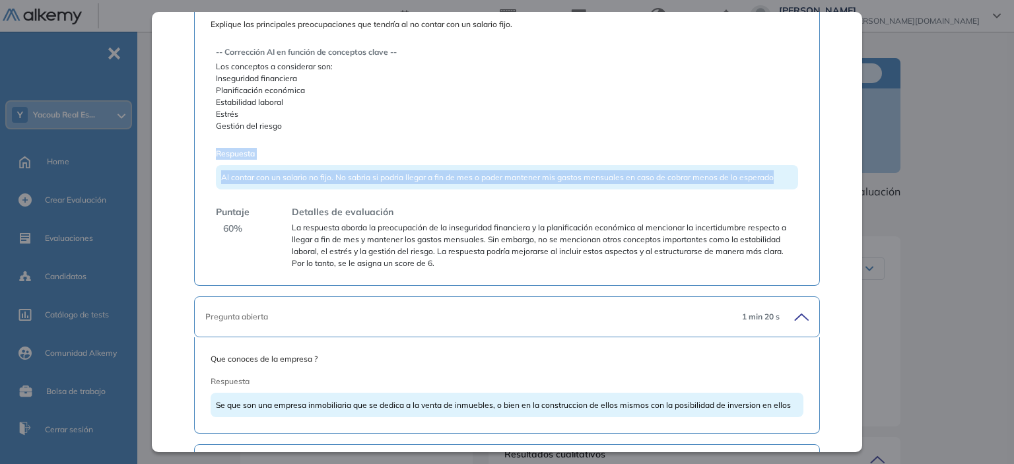
scroll to position [264, 0]
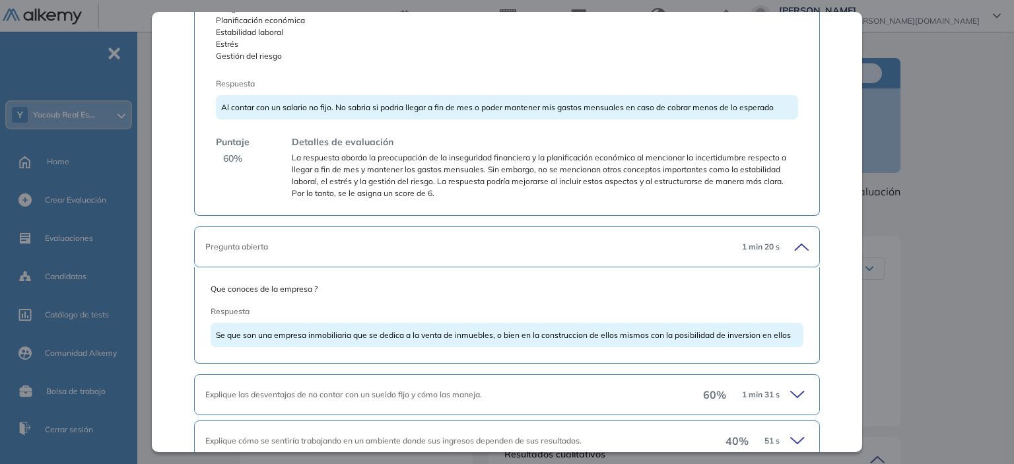
click at [213, 335] on div "Se que son una empresa inmobiliaria que se dedica a la venta de inmuebles, o bi…" at bounding box center [507, 335] width 592 height 24
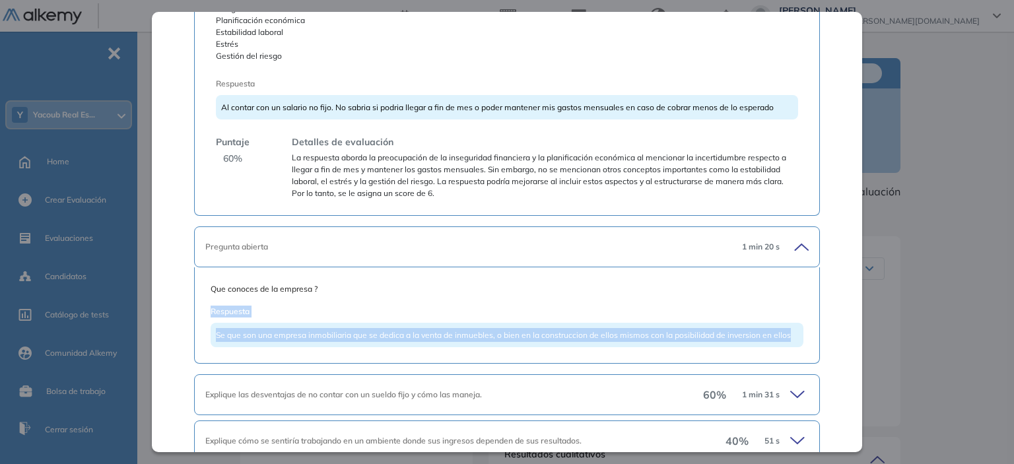
drag, startPoint x: 786, startPoint y: 334, endPoint x: 189, endPoint y: 302, distance: 597.8
click at [189, 302] on div "Preguntas complementarias Preguntas personalizadas Resumen del Test: En esta se…" at bounding box center [507, 232] width 710 height 440
copy div "Respuesta Se que son una empresa inmobiliaria que se dedica a la venta de inmue…"
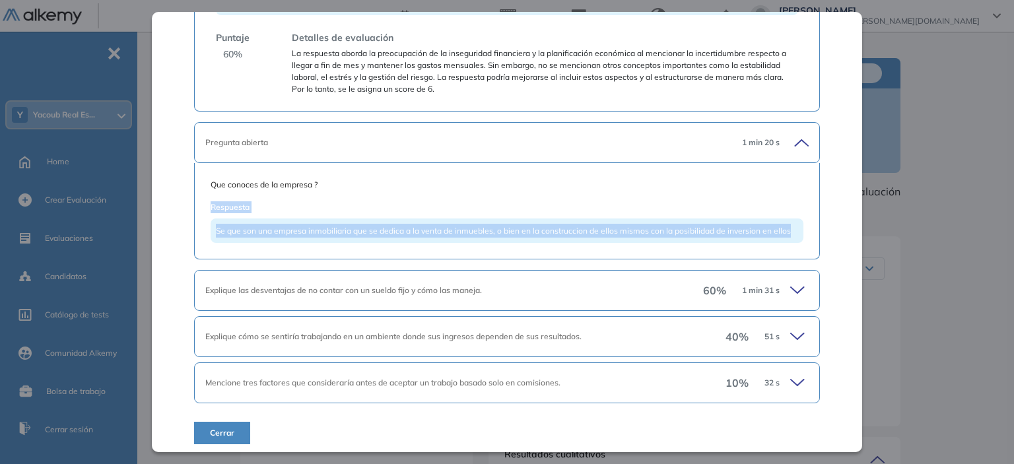
scroll to position [372, 0]
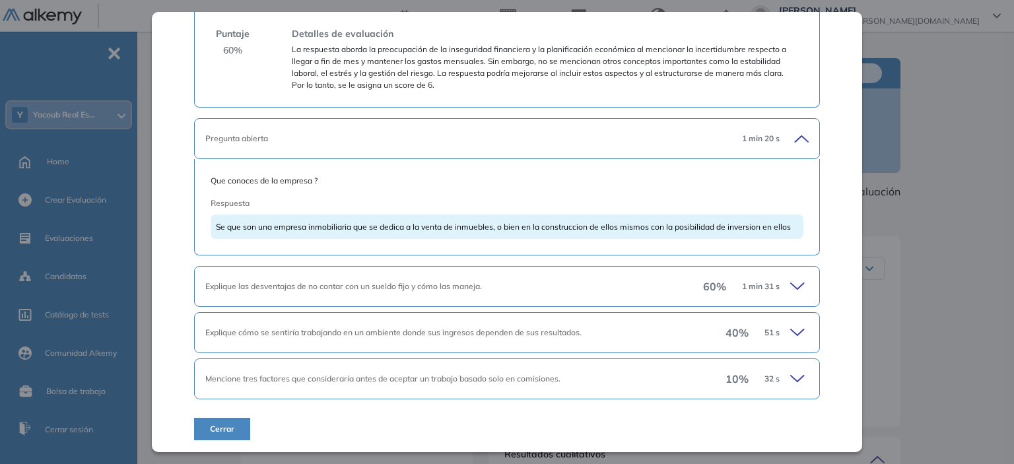
drag, startPoint x: 400, startPoint y: 289, endPoint x: 430, endPoint y: 287, distance: 29.8
click at [401, 289] on span "Explique las desventajas de no contar con un sueldo fijo y cómo las maneja." at bounding box center [343, 286] width 277 height 10
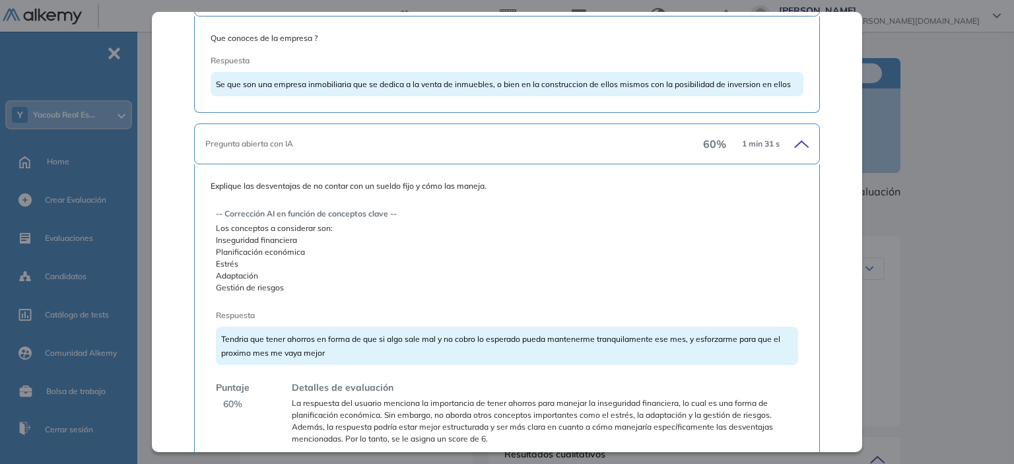
scroll to position [637, 0]
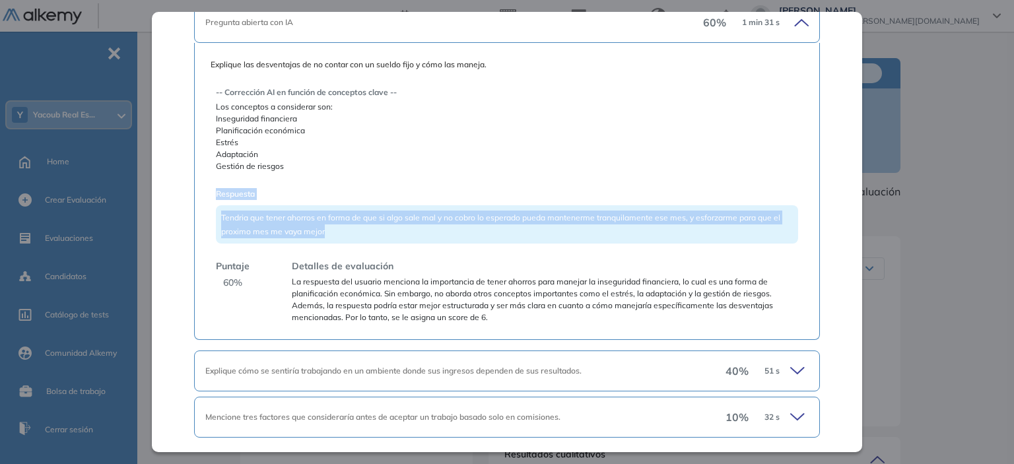
drag, startPoint x: 232, startPoint y: 213, endPoint x: 172, endPoint y: 189, distance: 64.9
click at [177, 193] on div "Preguntas complementarias Preguntas personalizadas Resumen del Test: En esta se…" at bounding box center [507, 232] width 710 height 440
copy div "Respuesta Tendria que tener ahorros en forma de que si algo sale mal y no cobro…"
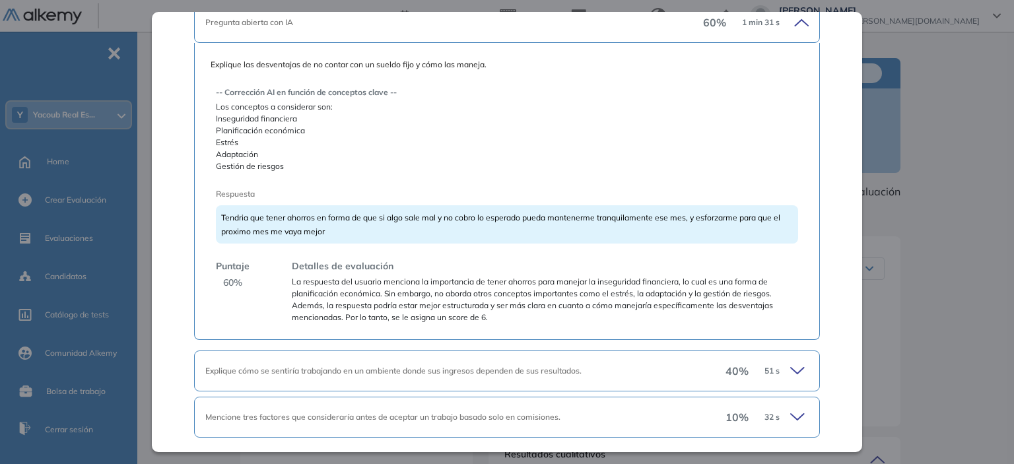
click at [790, 370] on icon at bounding box center [799, 371] width 18 height 18
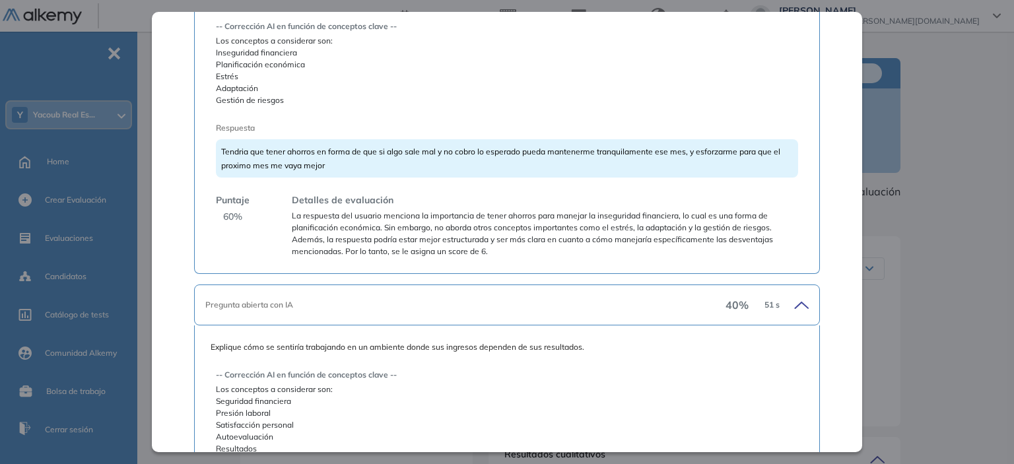
scroll to position [901, 0]
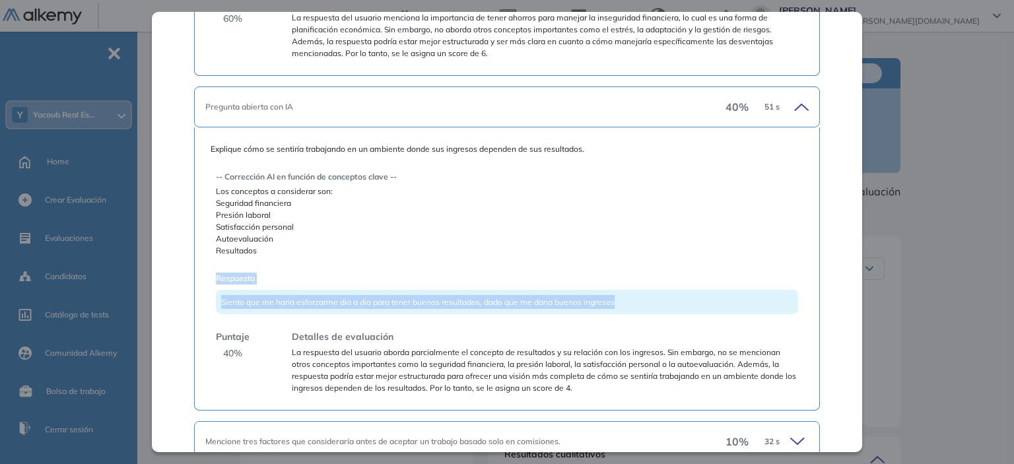
drag, startPoint x: 634, startPoint y: 300, endPoint x: 4, endPoint y: 269, distance: 630.6
click at [4, 269] on div "Preguntas complementarias Preguntas personalizadas Resumen del Test: En esta se…" at bounding box center [507, 232] width 1014 height 464
copy div "Respuesta Siento que me haria esforzarme dia a dia para tener buenos resultados…"
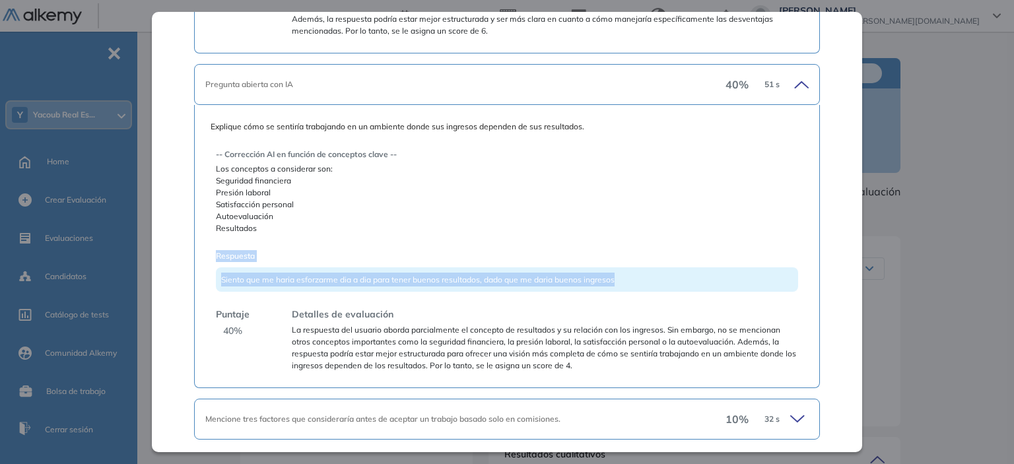
scroll to position [963, 0]
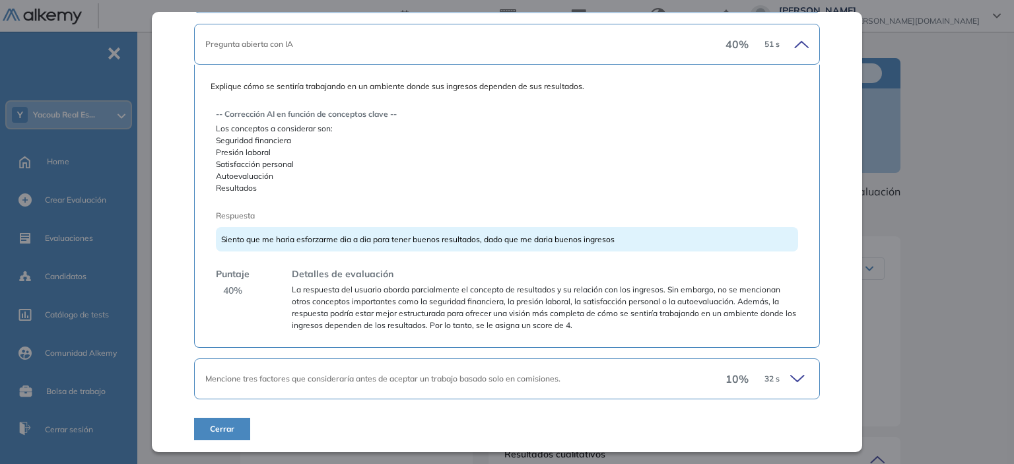
click at [790, 378] on icon at bounding box center [799, 379] width 18 height 18
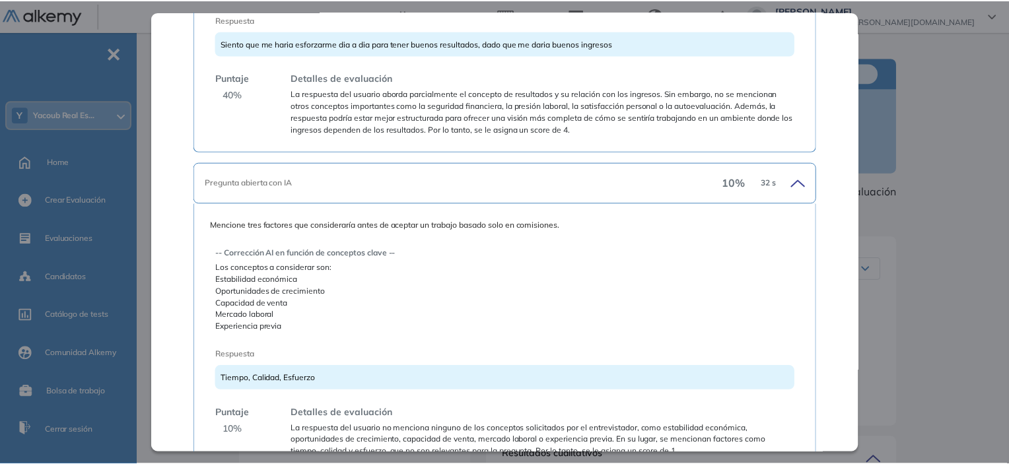
scroll to position [1227, 0]
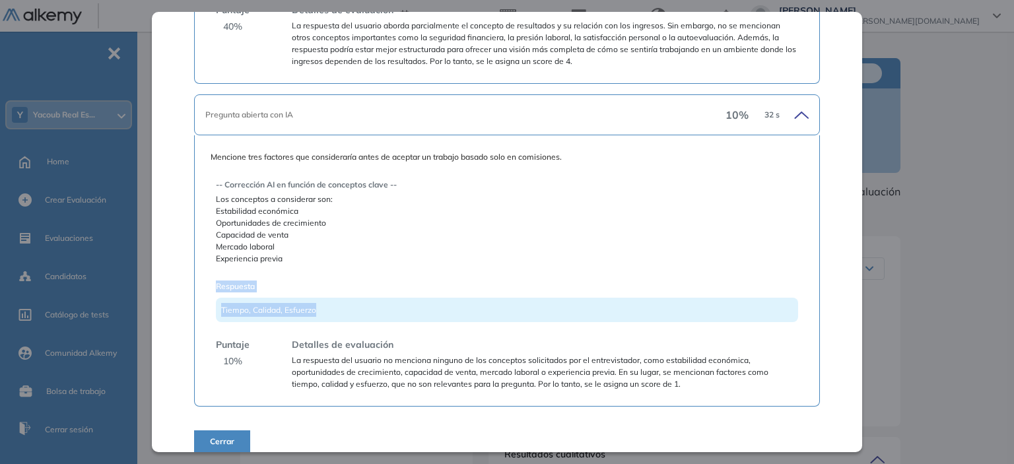
drag, startPoint x: 304, startPoint y: 304, endPoint x: 201, endPoint y: 279, distance: 105.4
click at [201, 279] on div "Mencione tres factores que consideraría antes de aceptar un trabajo basado solo…" at bounding box center [506, 270] width 625 height 271
copy div "Respuesta Tiempo, [GEOGRAPHIC_DATA], Esfuerzo"
click at [841, 303] on div "Preguntas complementarias Preguntas personalizadas Resumen del Test: En esta se…" at bounding box center [507, 232] width 710 height 440
